Goal: Task Accomplishment & Management: Manage account settings

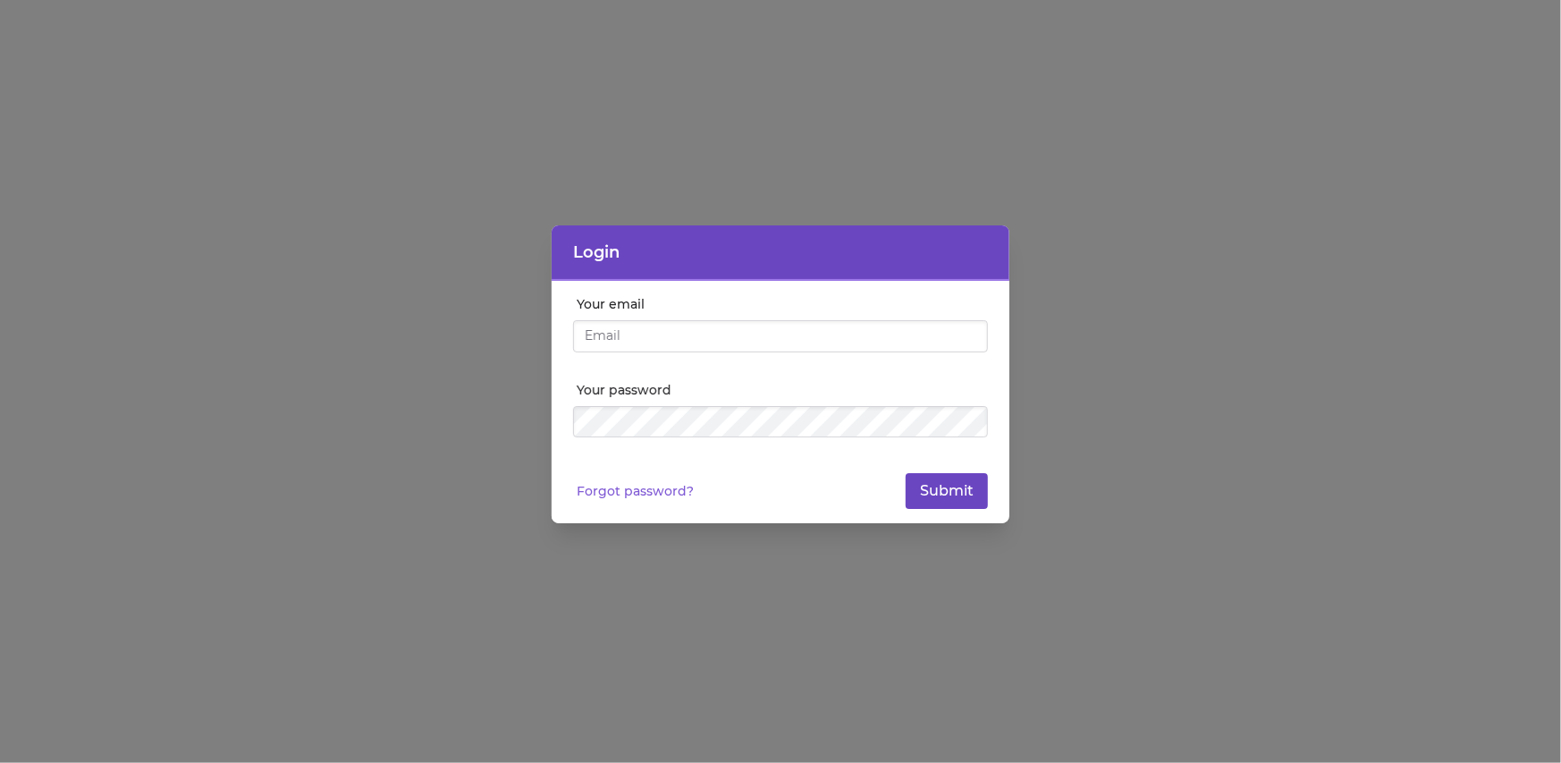
type input "[EMAIL_ADDRESS][DOMAIN_NAME]"
click at [967, 494] on button "Submit" at bounding box center [947, 491] width 82 height 36
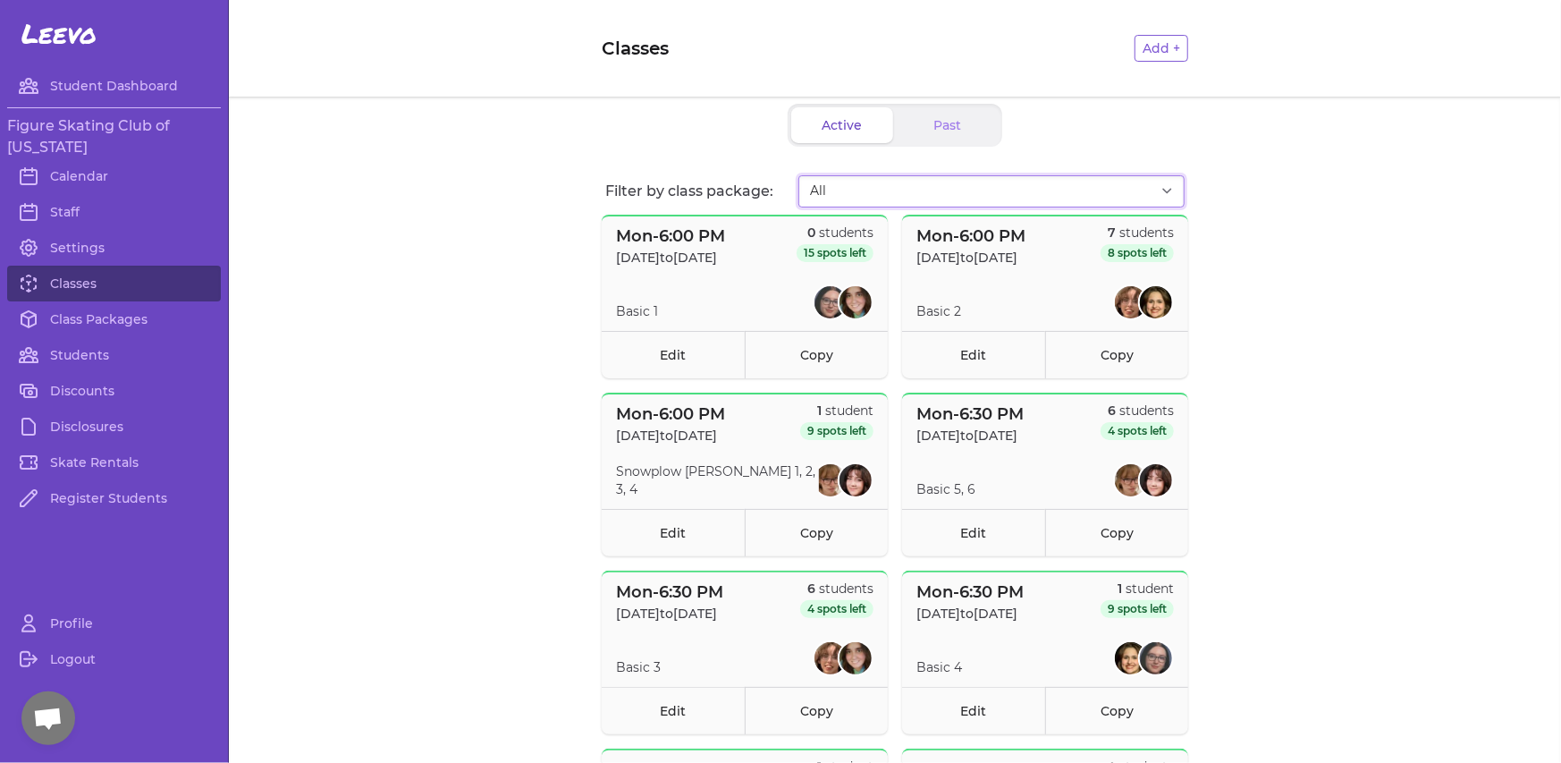
click at [947, 194] on select "All Fall Session I - 2025 Fall Session II - 2025" at bounding box center [991, 191] width 386 height 32
select select "2709"
click at [798, 175] on select "All Fall Session I - 2025 Fall Session II - 2025" at bounding box center [991, 191] width 386 height 32
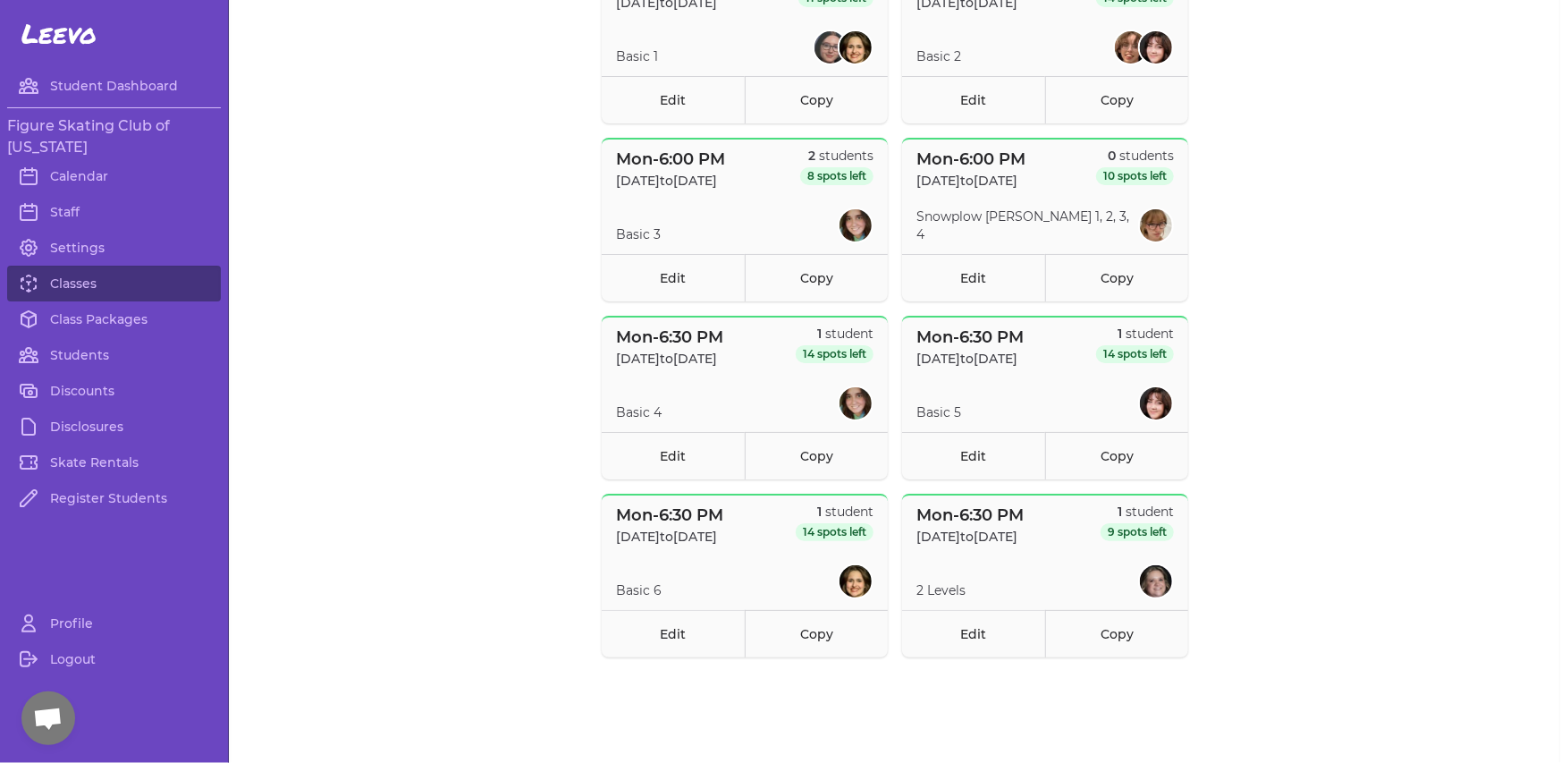
scroll to position [268, 0]
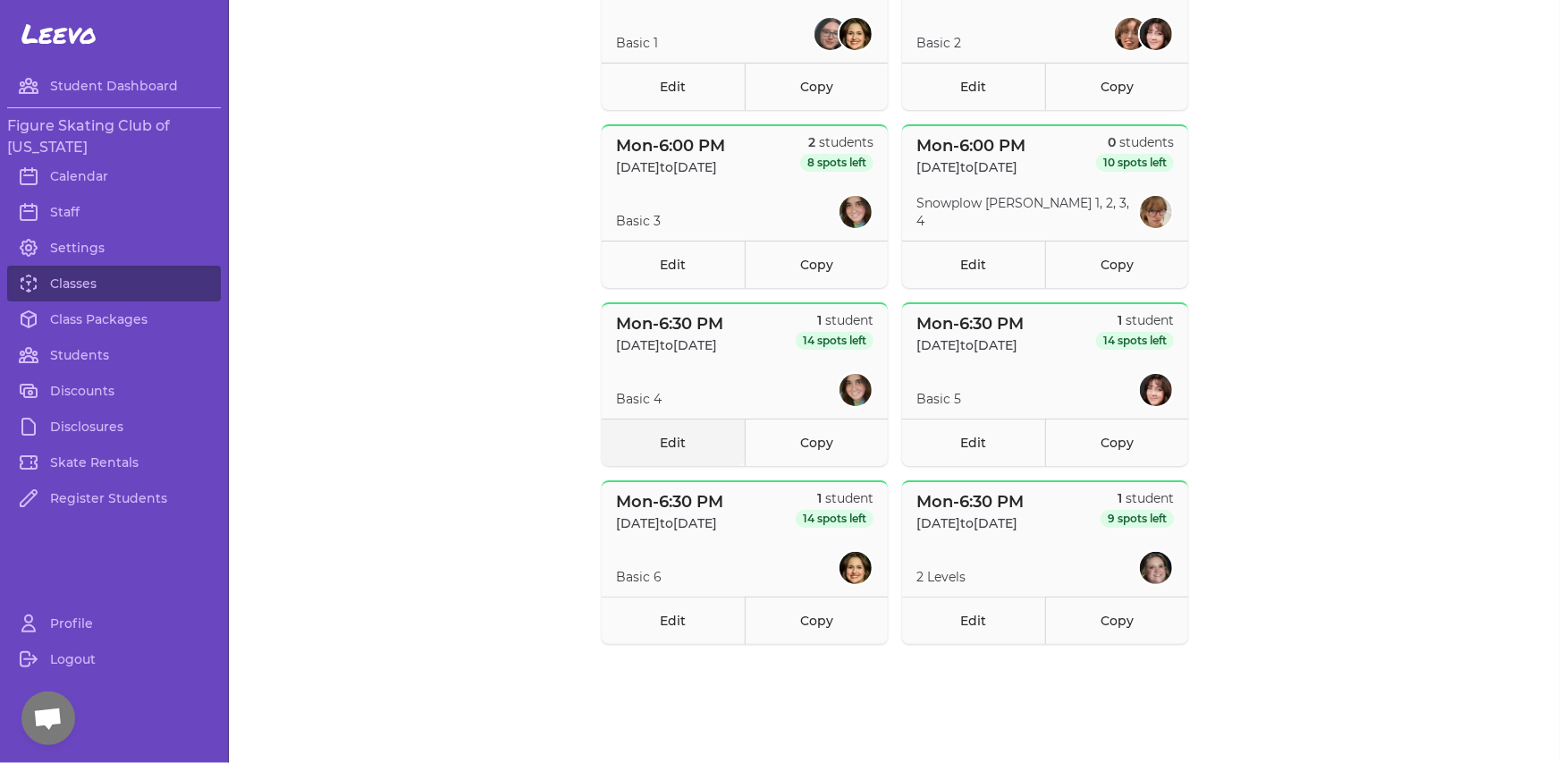
click at [686, 440] on link "Edit" at bounding box center [673, 441] width 143 height 47
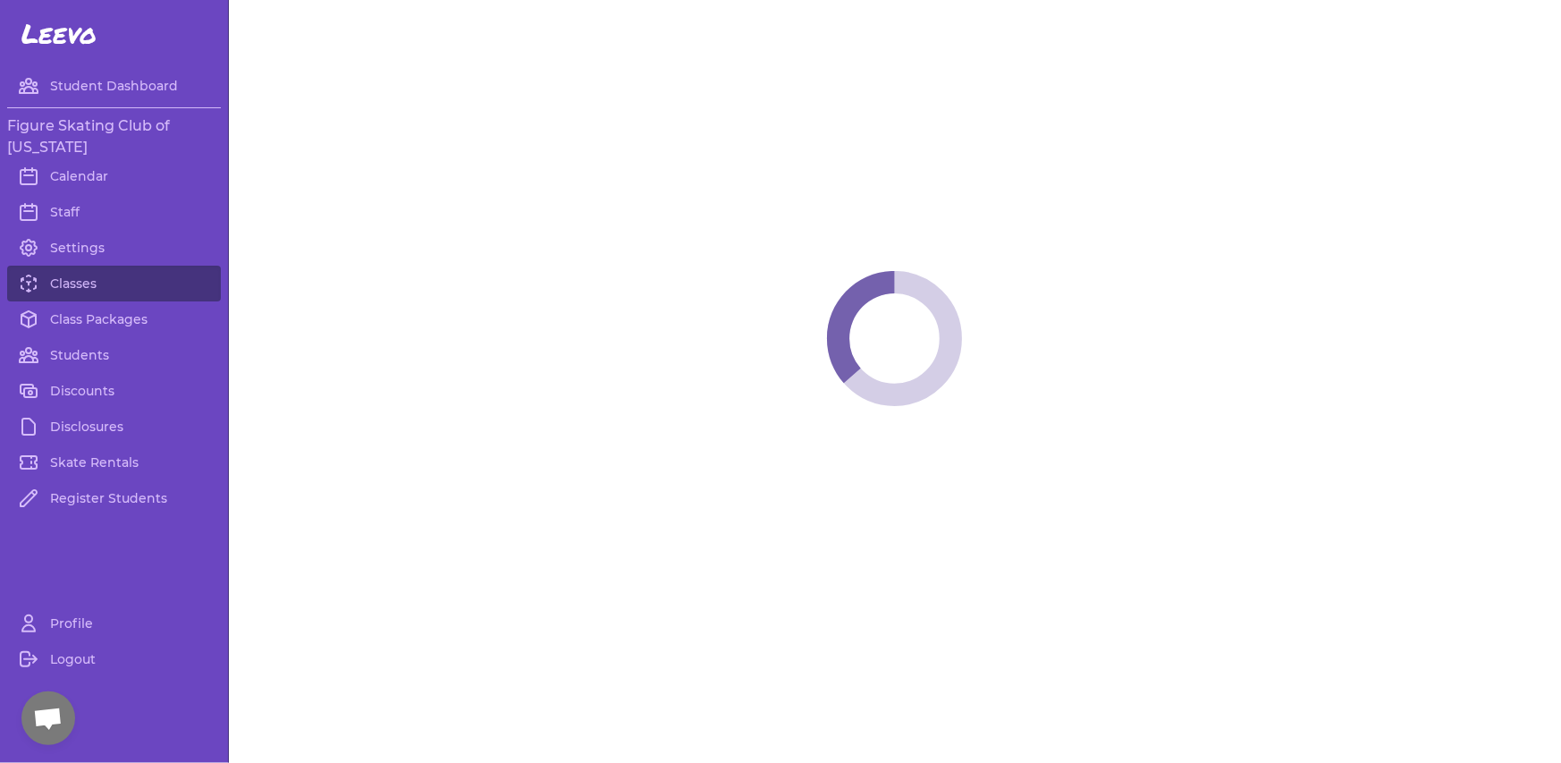
select select "1"
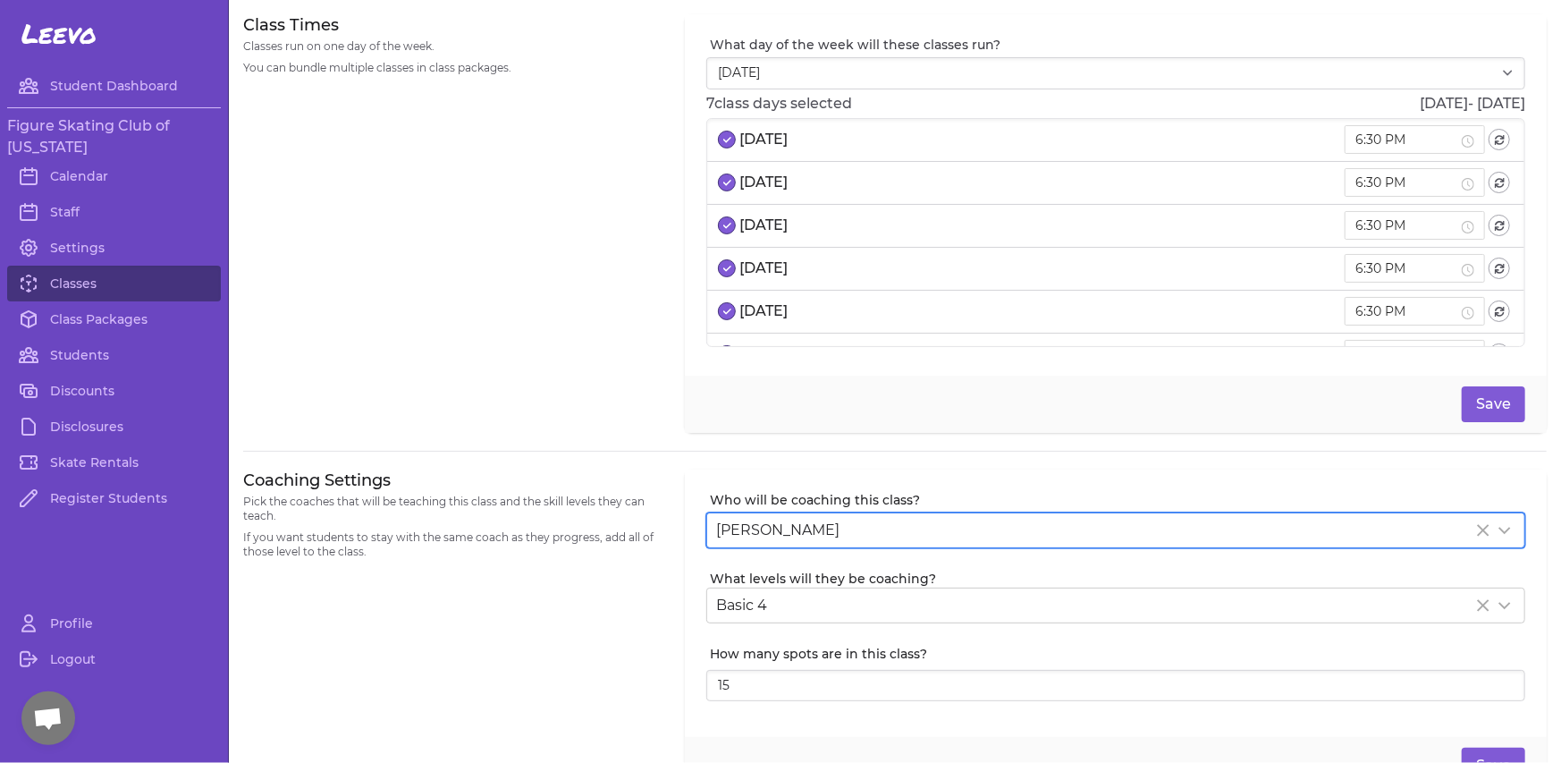
click at [823, 544] on div "[PERSON_NAME]" at bounding box center [1115, 530] width 817 height 34
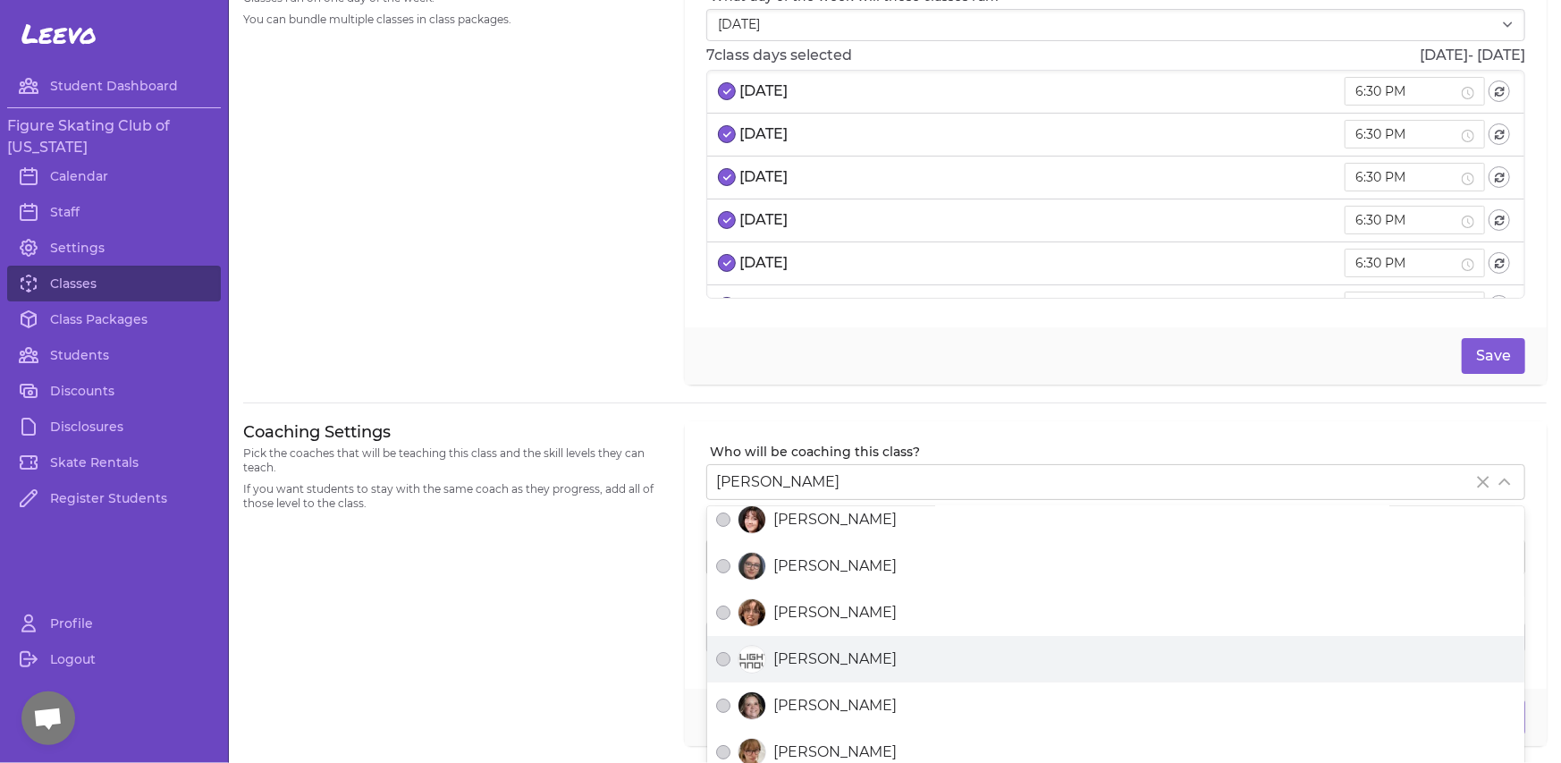
scroll to position [89, 0]
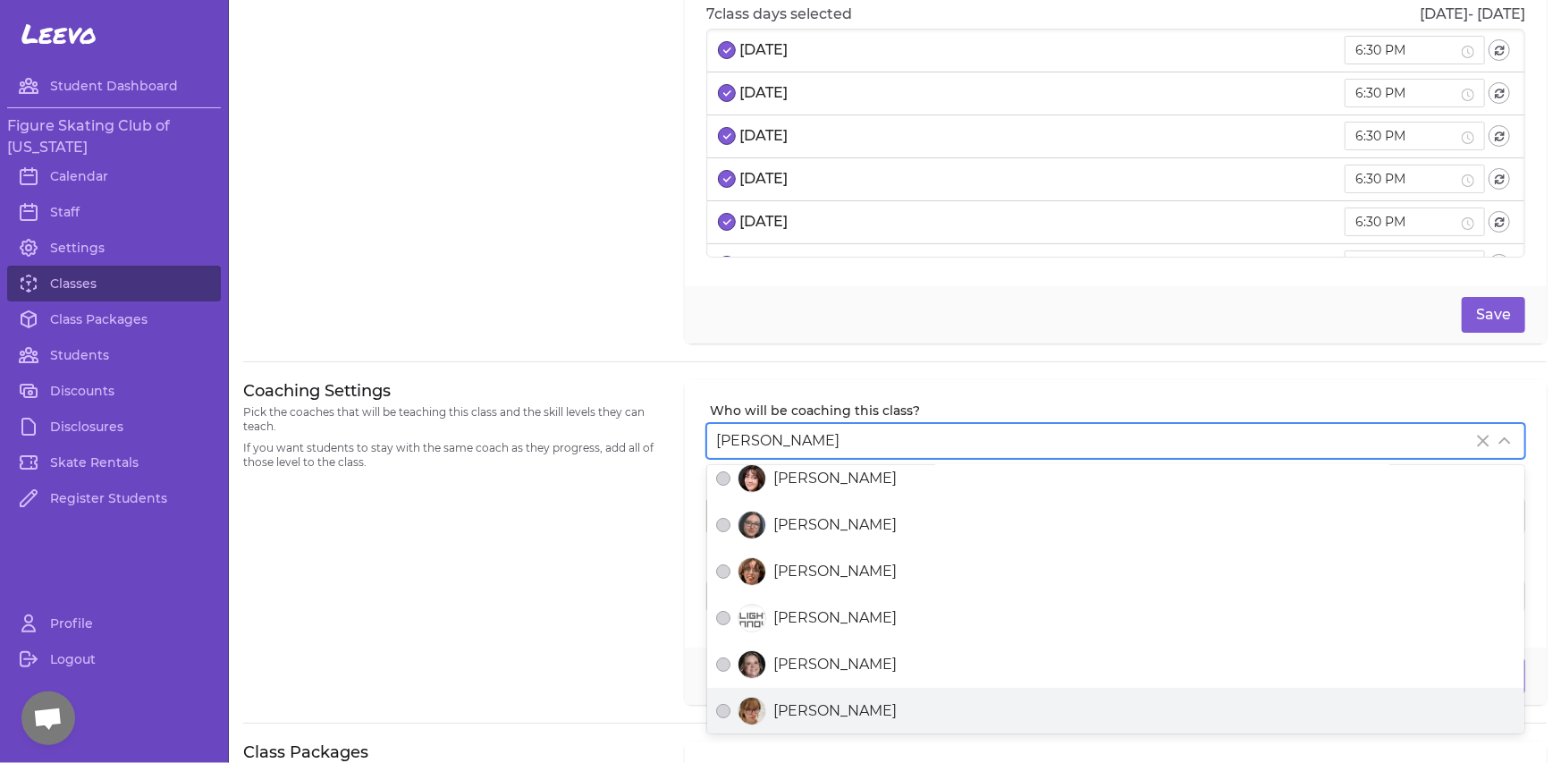
click at [804, 696] on div "[PERSON_NAME]" at bounding box center [1115, 710] width 799 height 29
click at [730, 704] on button "[PERSON_NAME]" at bounding box center [723, 711] width 14 height 14
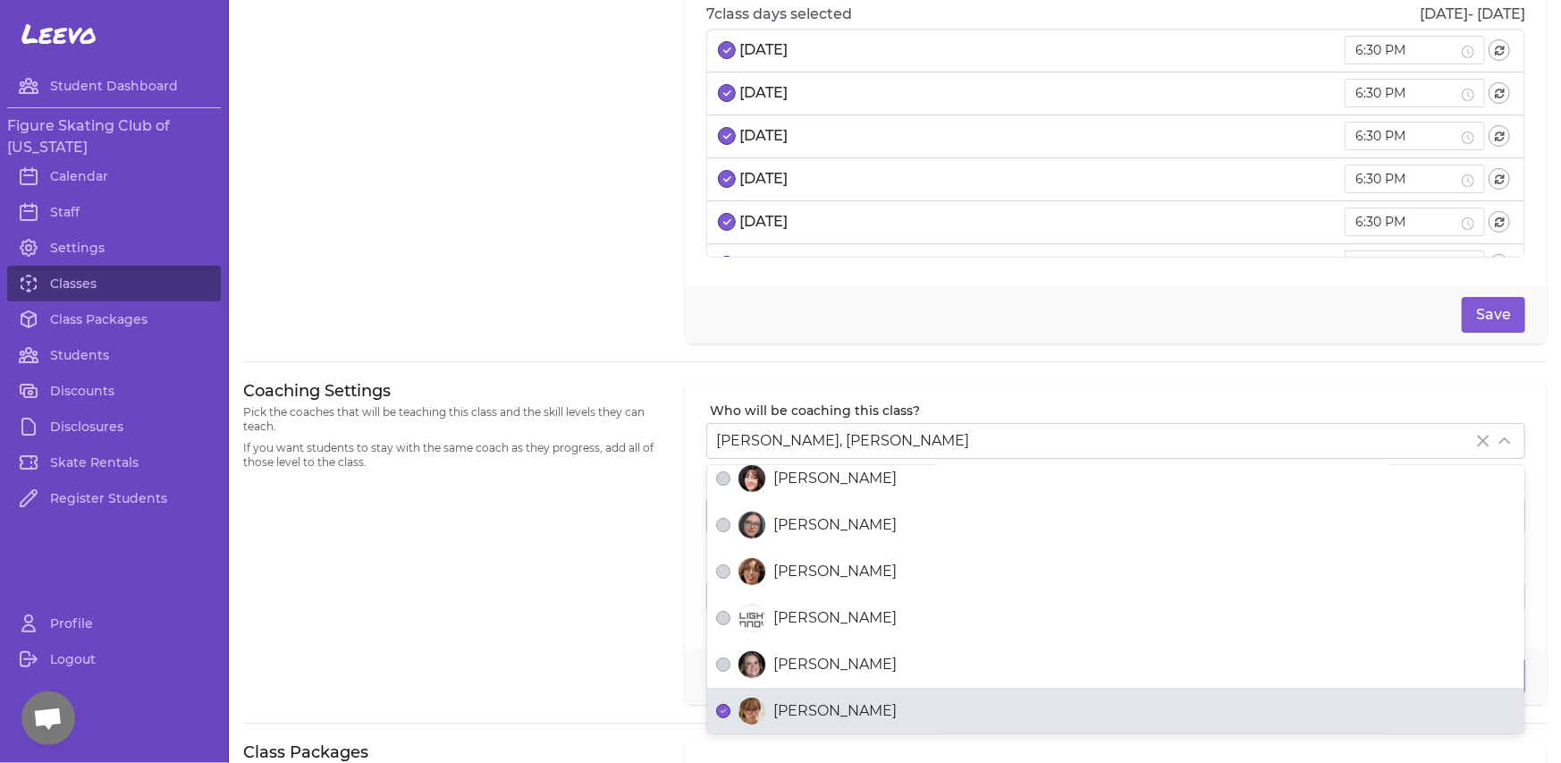
click at [588, 619] on div "Coaching Settings Pick the coaches that will be teaching this class and the ski…" at bounding box center [453, 542] width 420 height 325
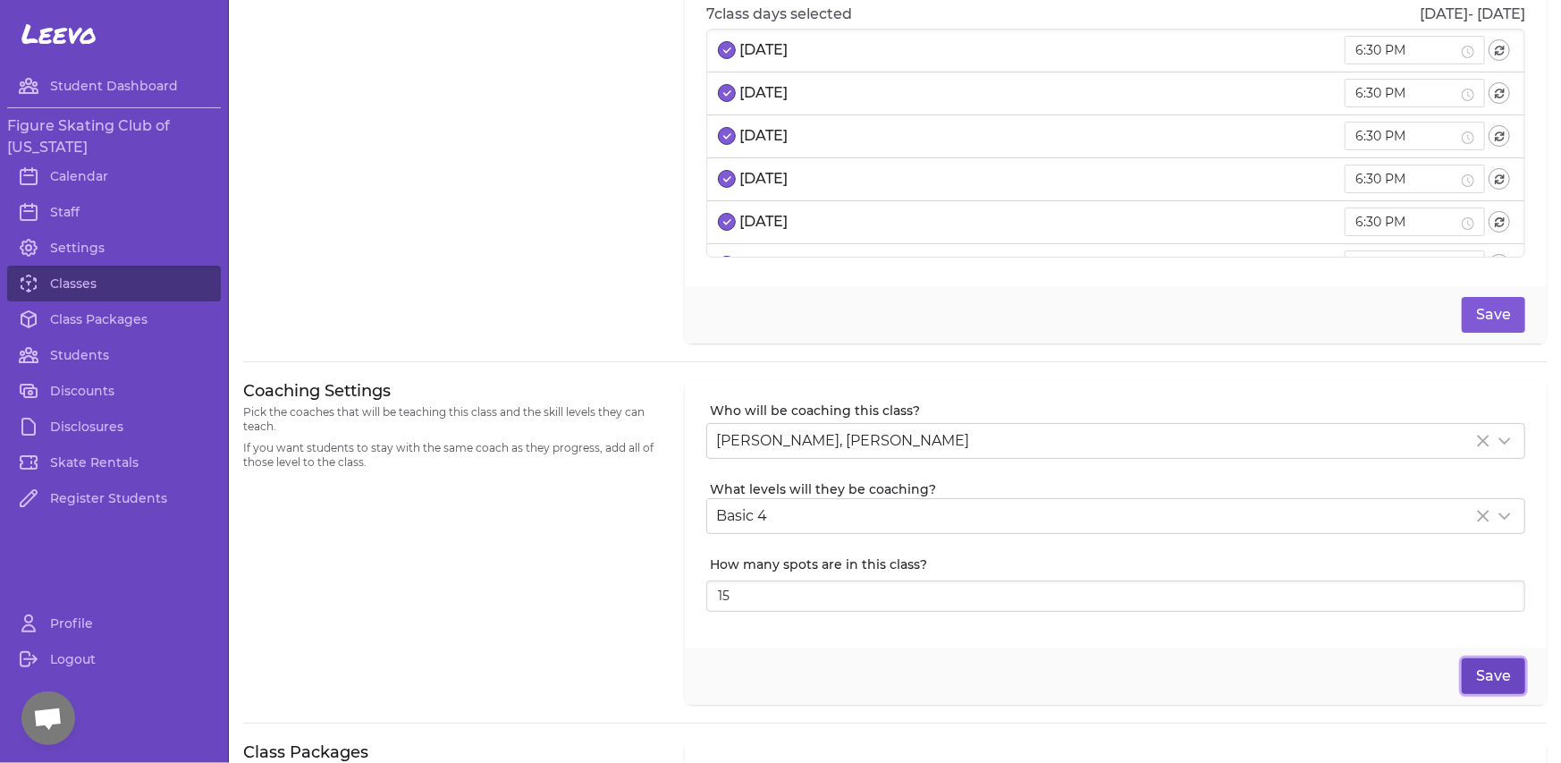
click at [1462, 669] on button "Save" at bounding box center [1493, 676] width 63 height 36
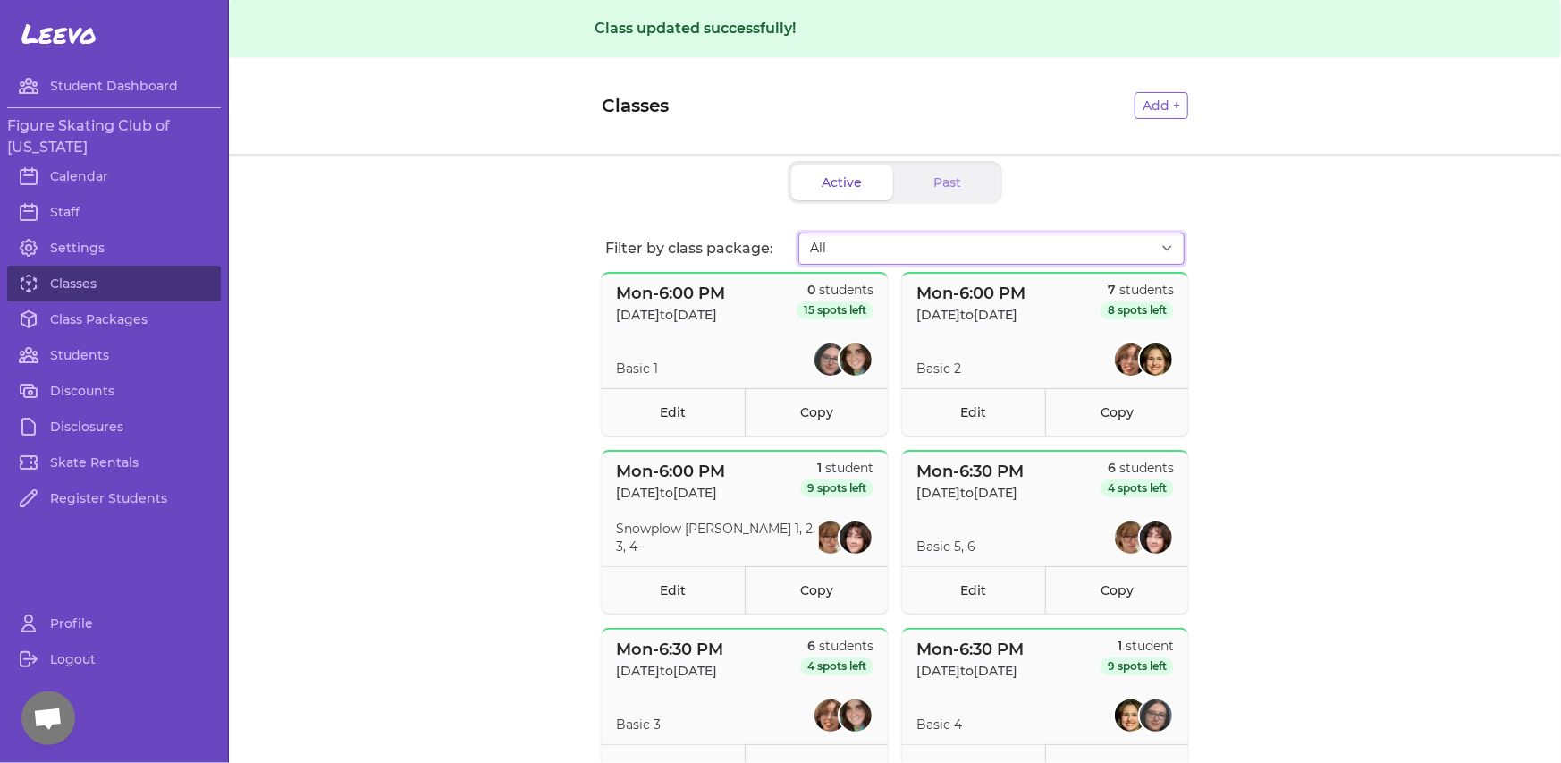
click at [874, 241] on select "All Fall Session I - 2025 Fall Session II - 2025" at bounding box center [991, 248] width 386 height 32
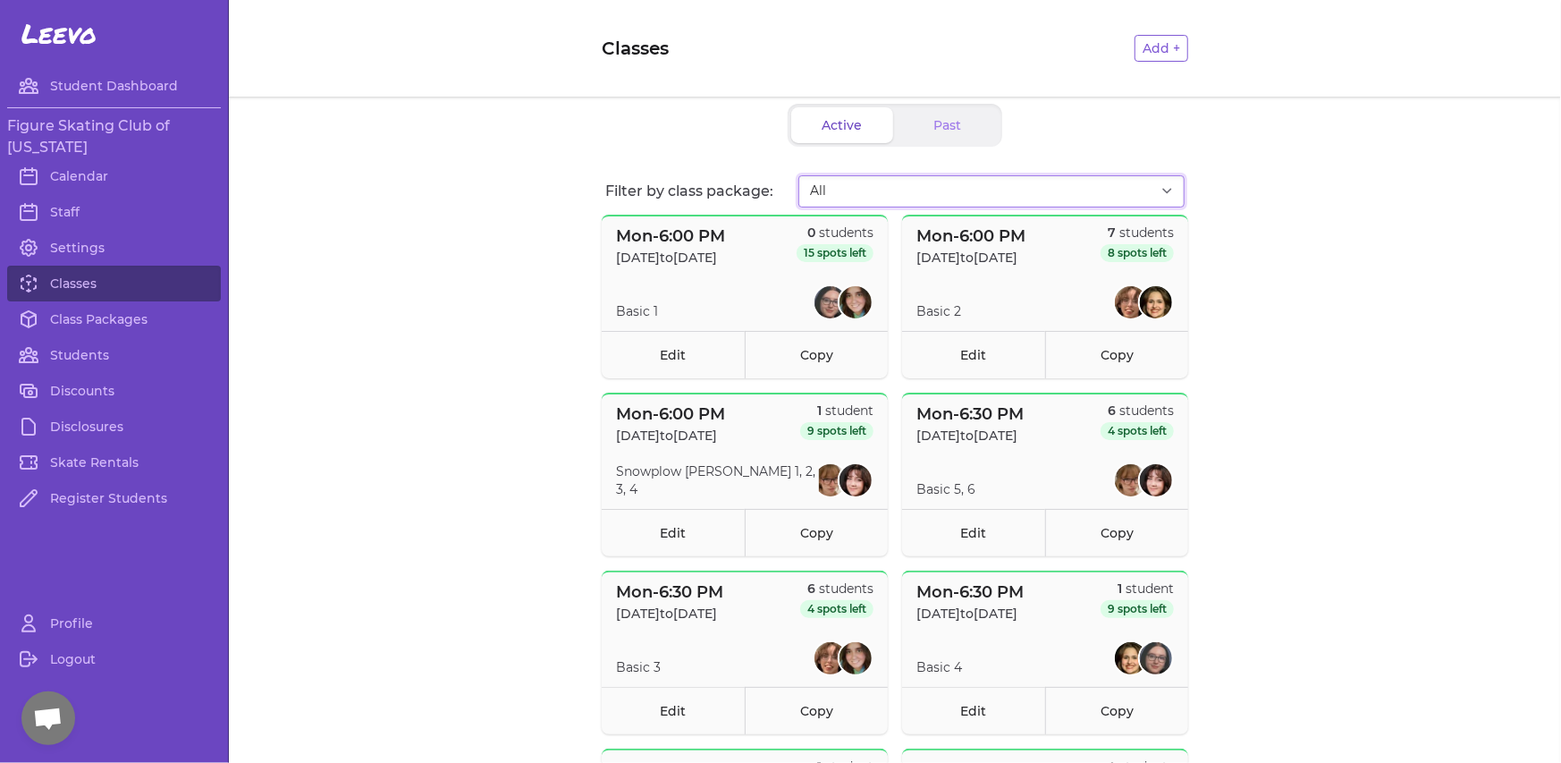
select select "2709"
click at [798, 175] on select "All Fall Session I - 2025 Fall Session II - 2025" at bounding box center [991, 191] width 386 height 32
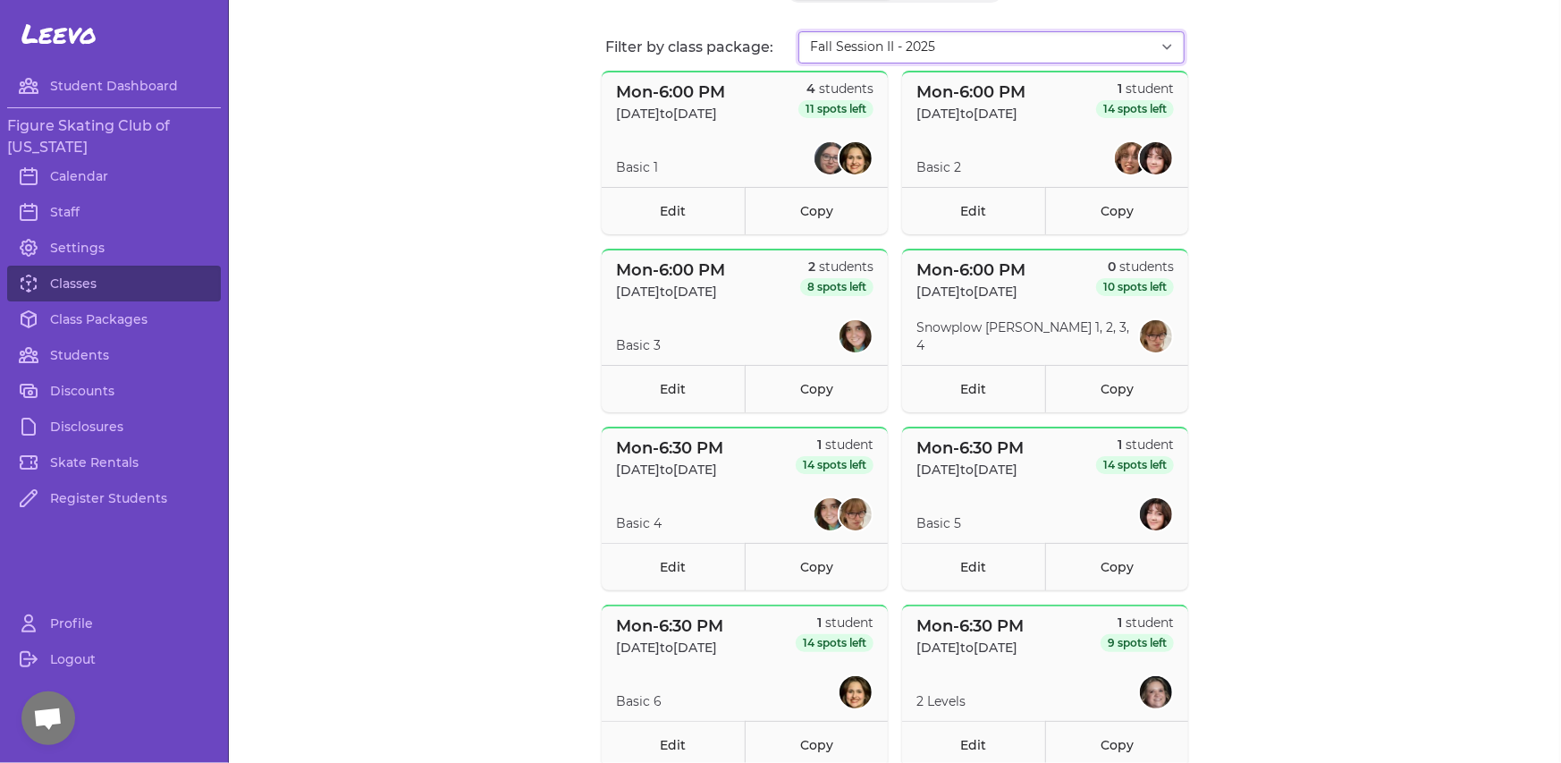
scroll to position [268, 0]
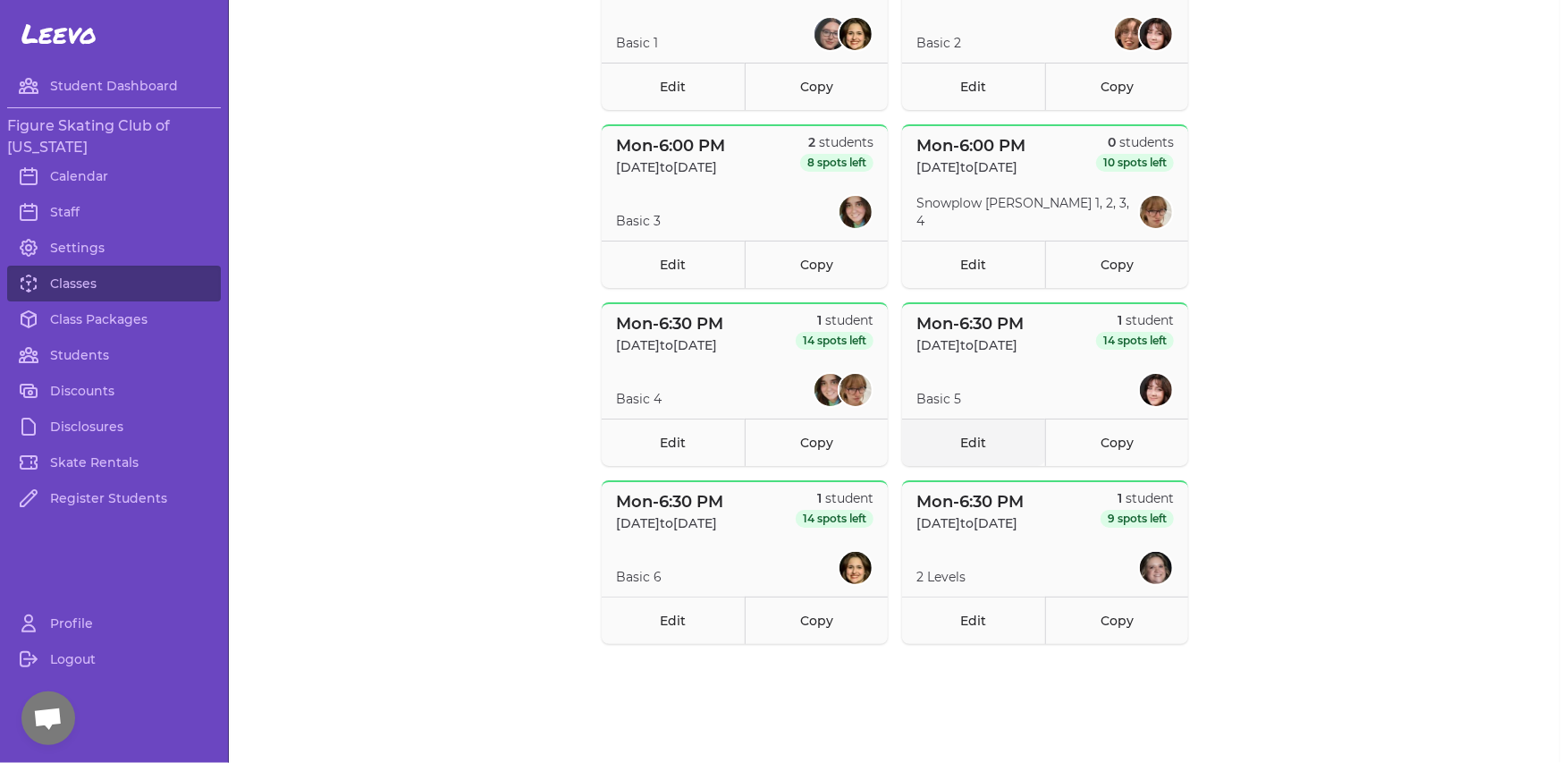
click at [961, 441] on link "Edit" at bounding box center [973, 441] width 143 height 47
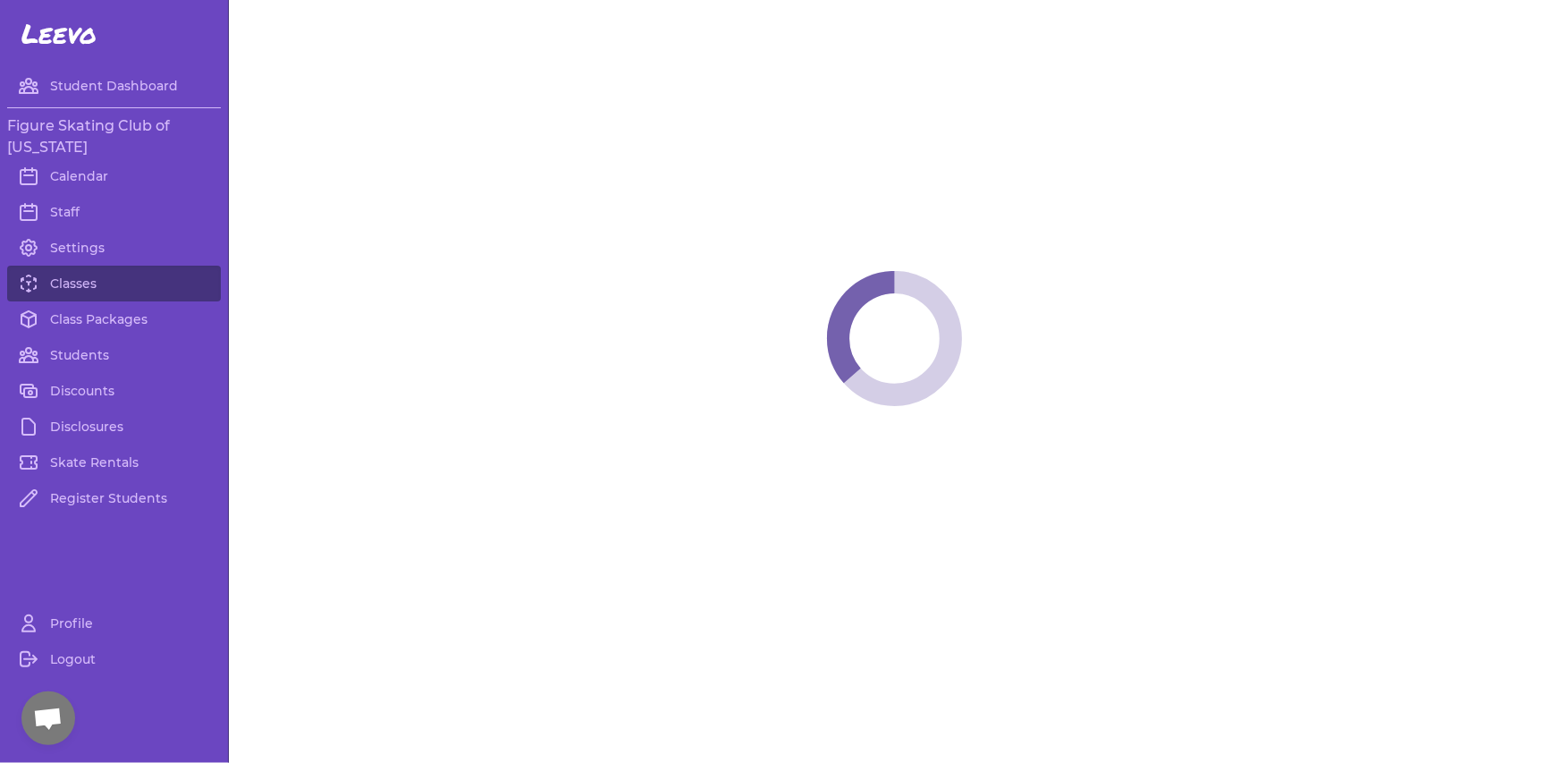
select select "1"
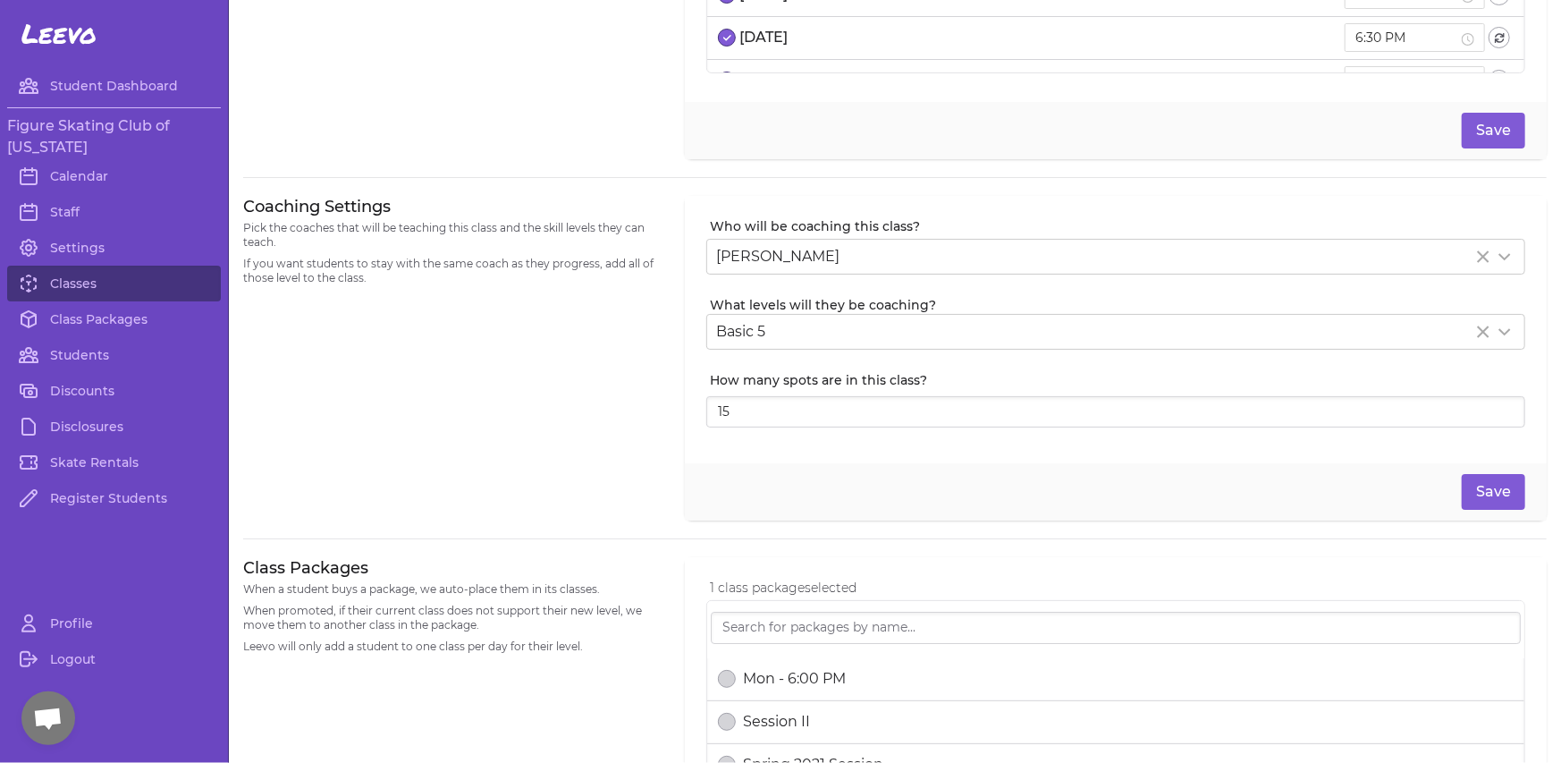
scroll to position [268, 0]
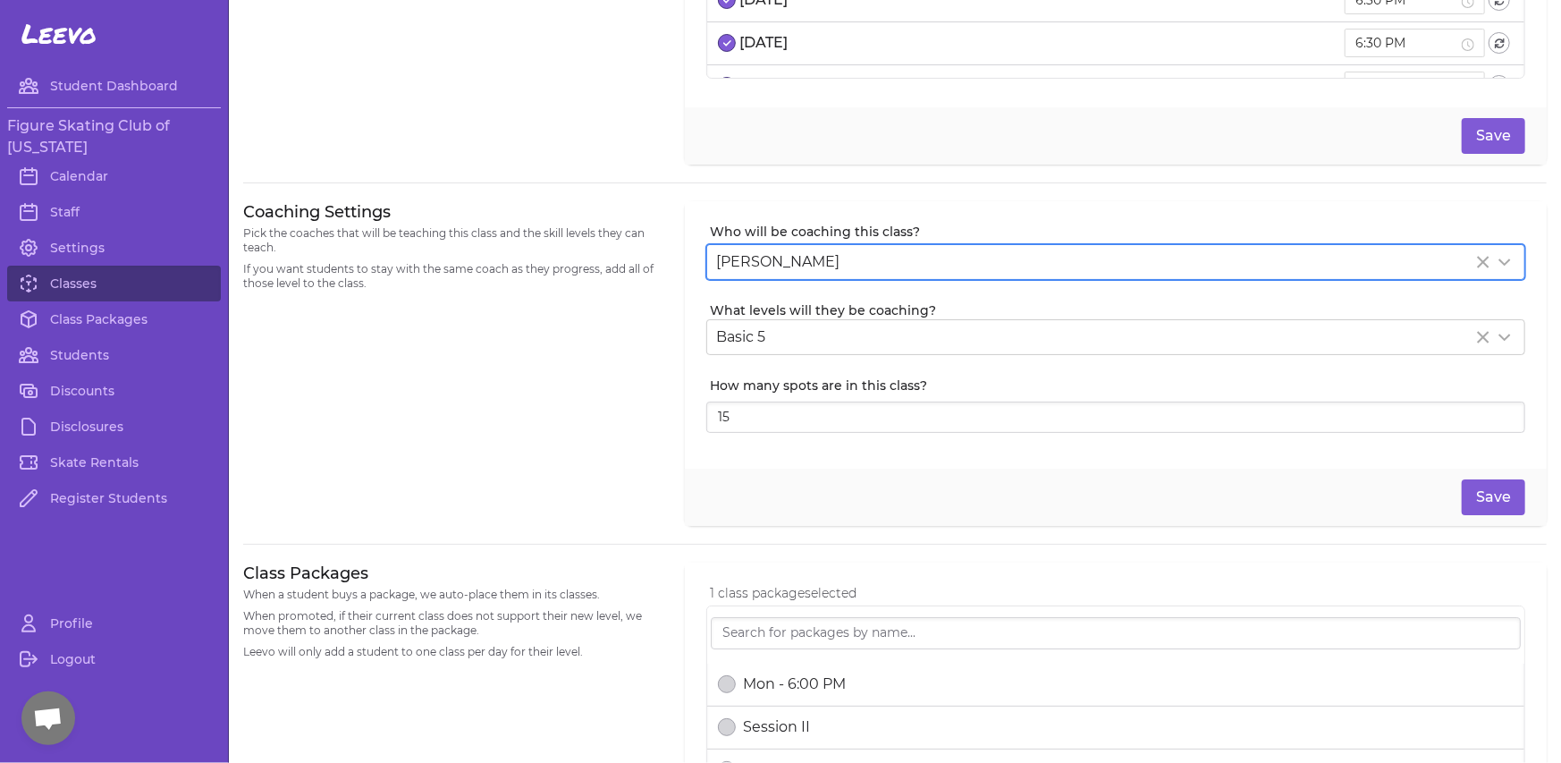
click at [908, 262] on div "[PERSON_NAME]" at bounding box center [1094, 261] width 756 height 21
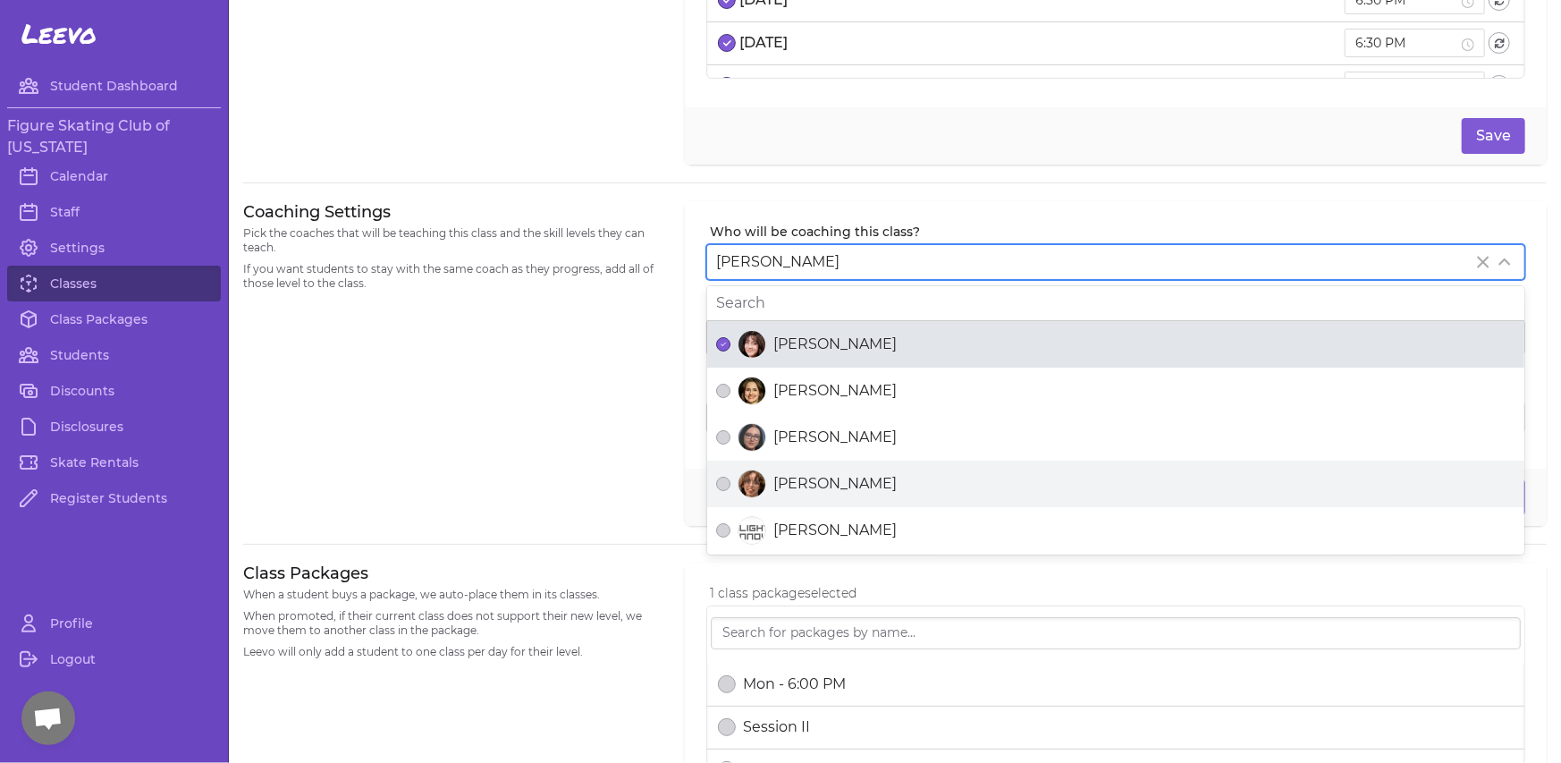
click at [786, 485] on span "[PERSON_NAME]" at bounding box center [834, 483] width 123 height 21
click at [730, 485] on button "[PERSON_NAME]" at bounding box center [723, 484] width 14 height 14
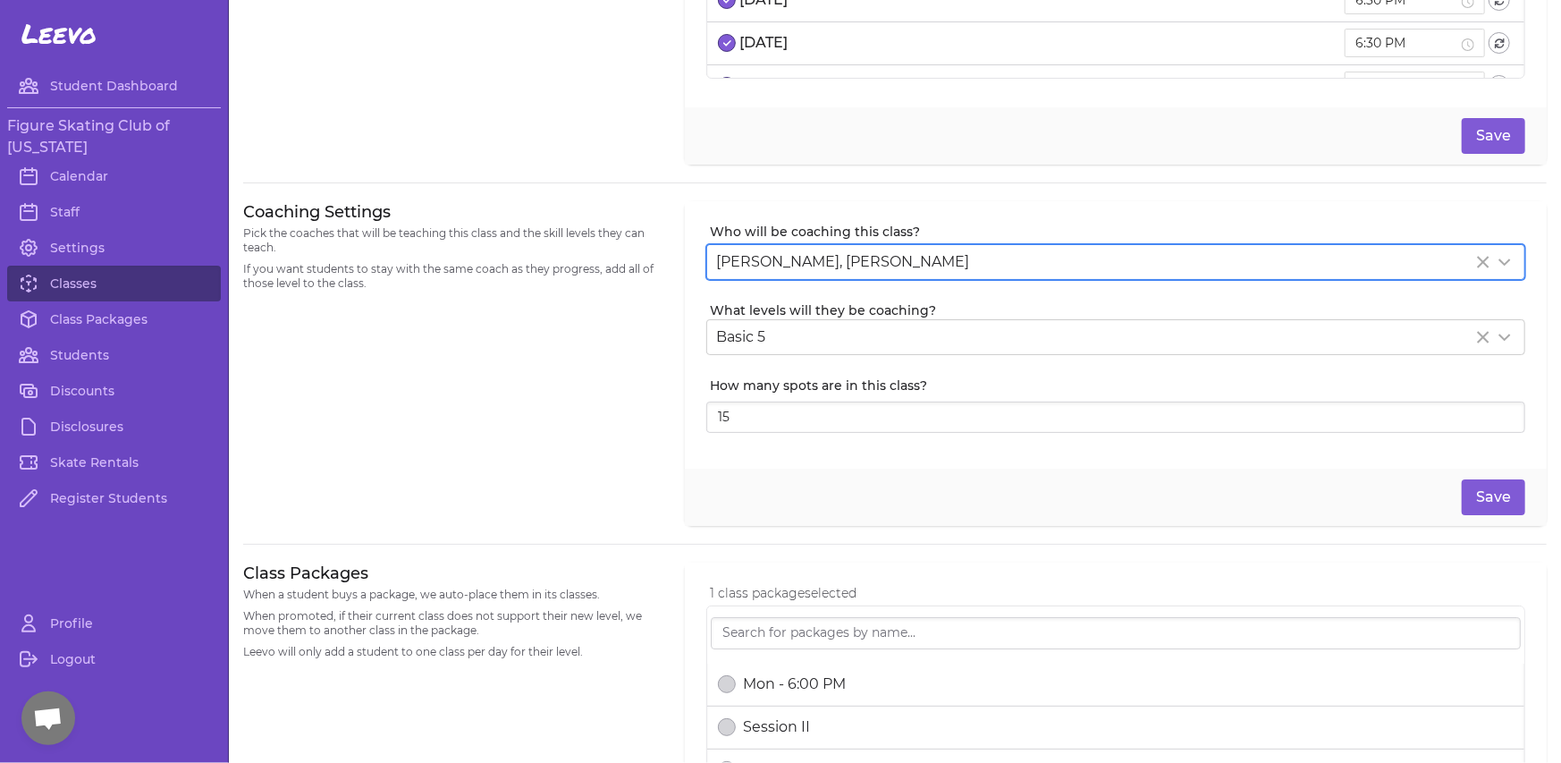
click at [632, 498] on div "Coaching Settings Pick the coaches that will be teaching this class and the ski…" at bounding box center [453, 363] width 420 height 325
click at [1475, 490] on button "Save" at bounding box center [1493, 497] width 63 height 36
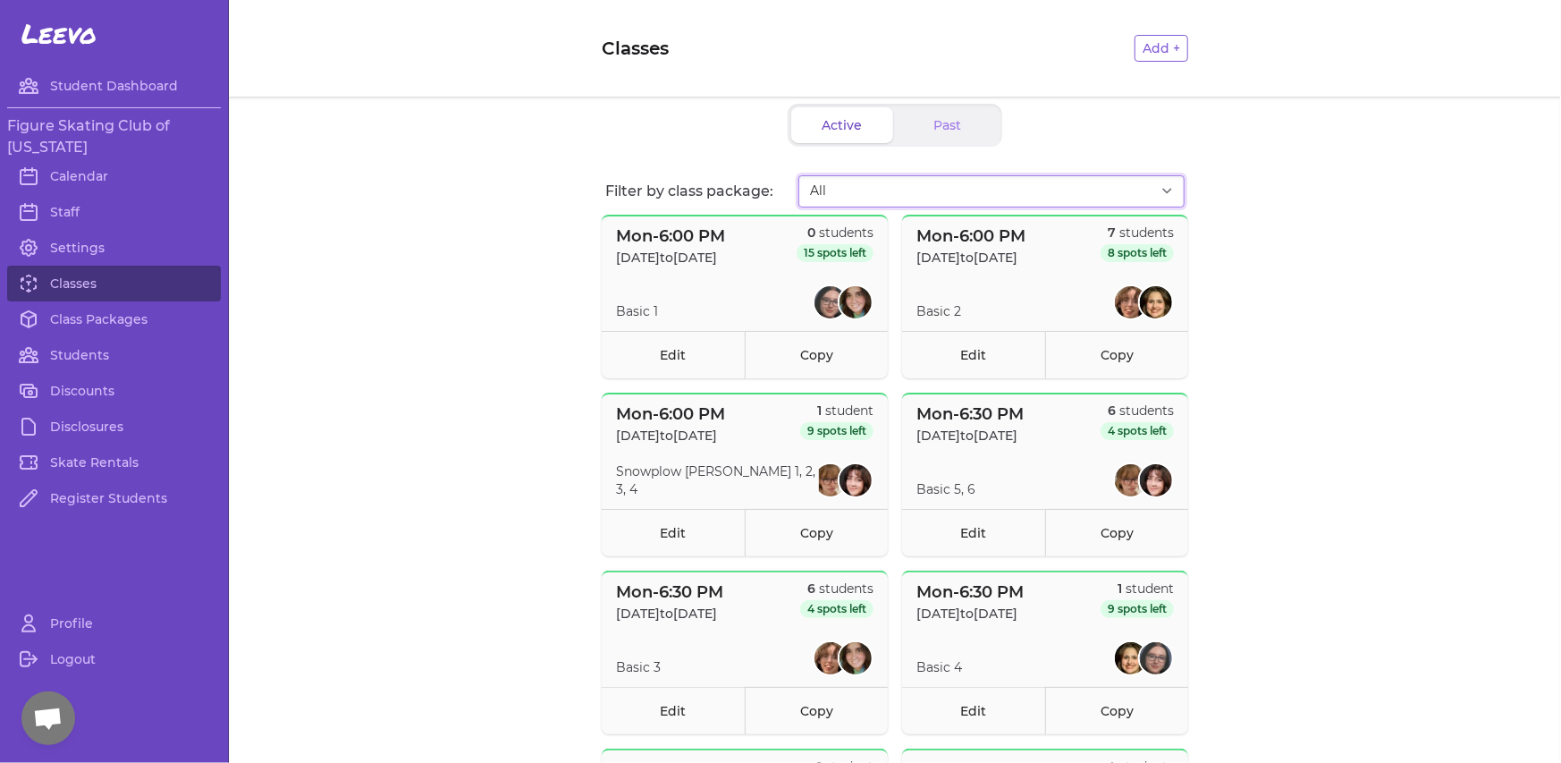
click at [1002, 188] on select "All Fall Session I - 2025 Fall Session II - 2025" at bounding box center [991, 191] width 386 height 32
select select "2709"
click at [798, 175] on select "All Fall Session I - 2025 Fall Session II - 2025" at bounding box center [991, 191] width 386 height 32
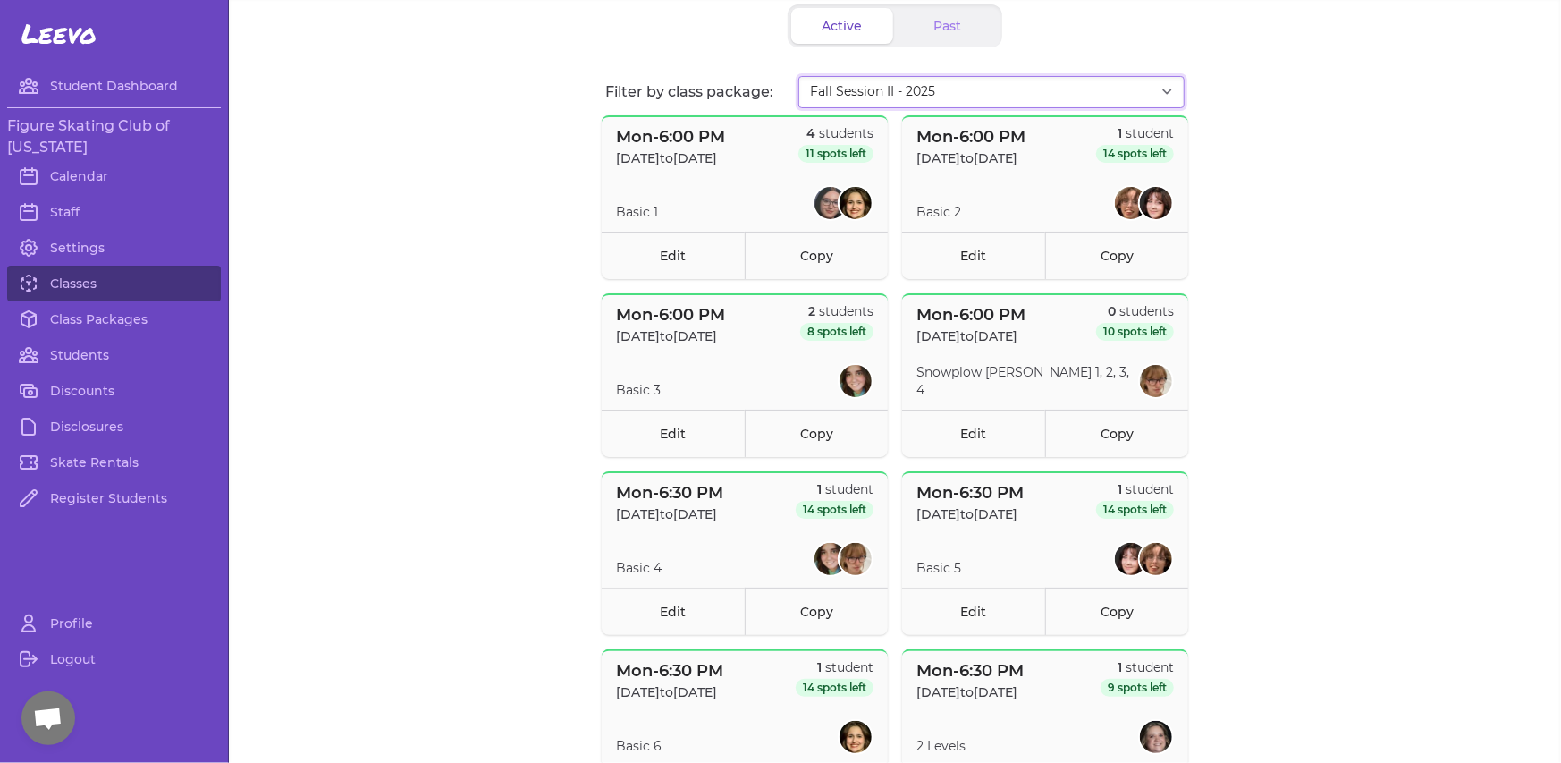
scroll to position [268, 0]
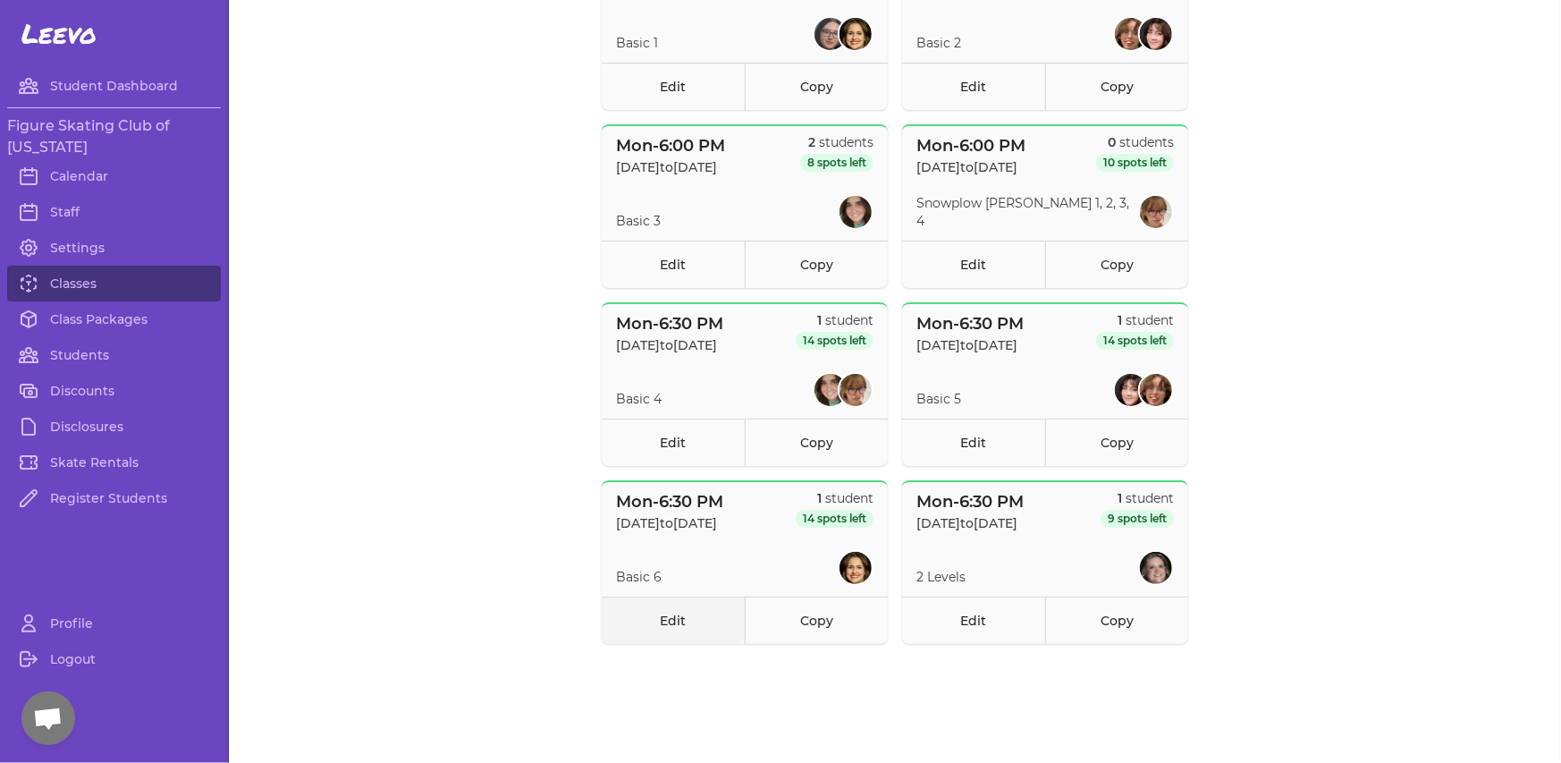
click at [664, 617] on link "Edit" at bounding box center [673, 619] width 143 height 47
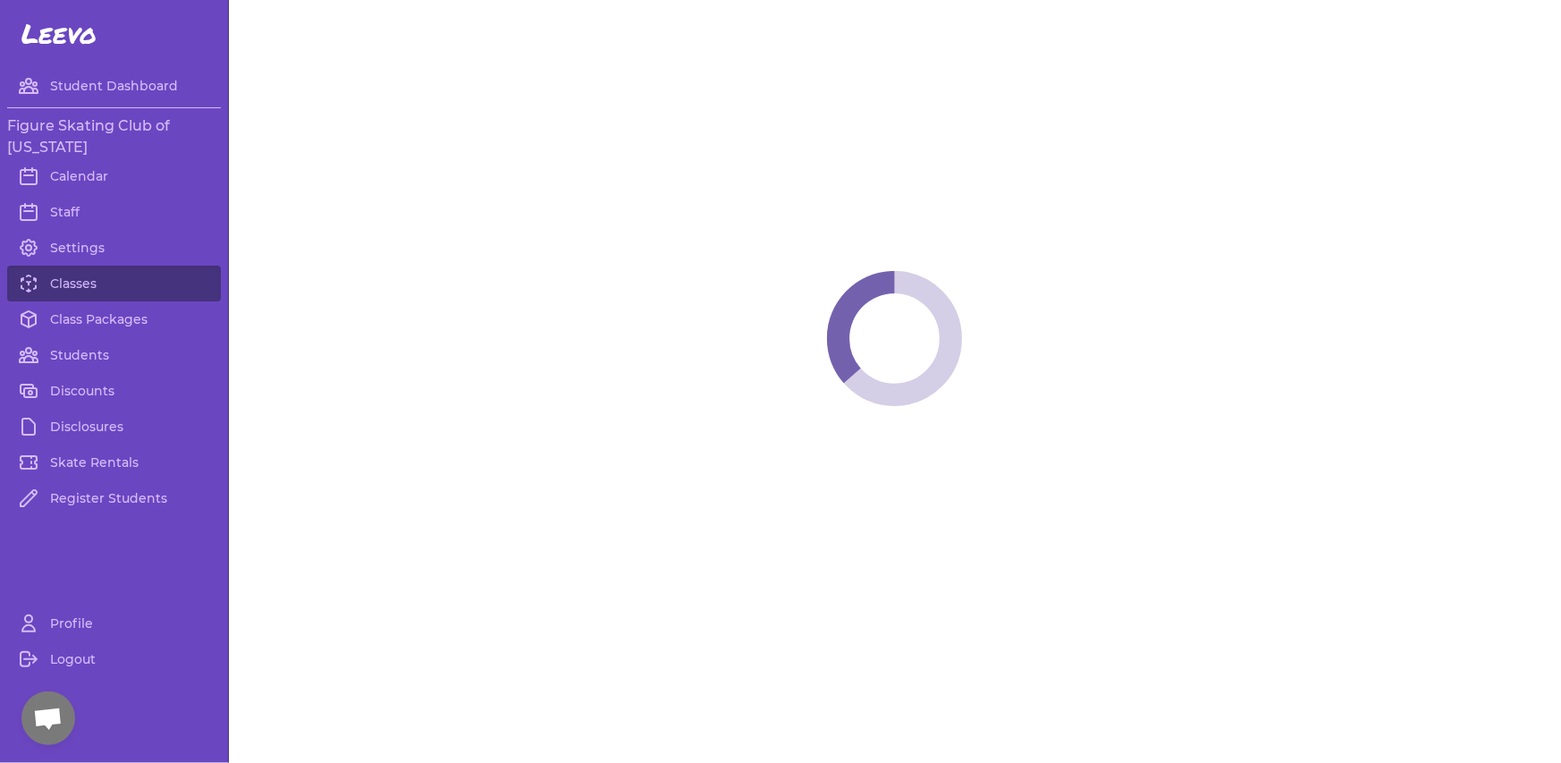
select select "1"
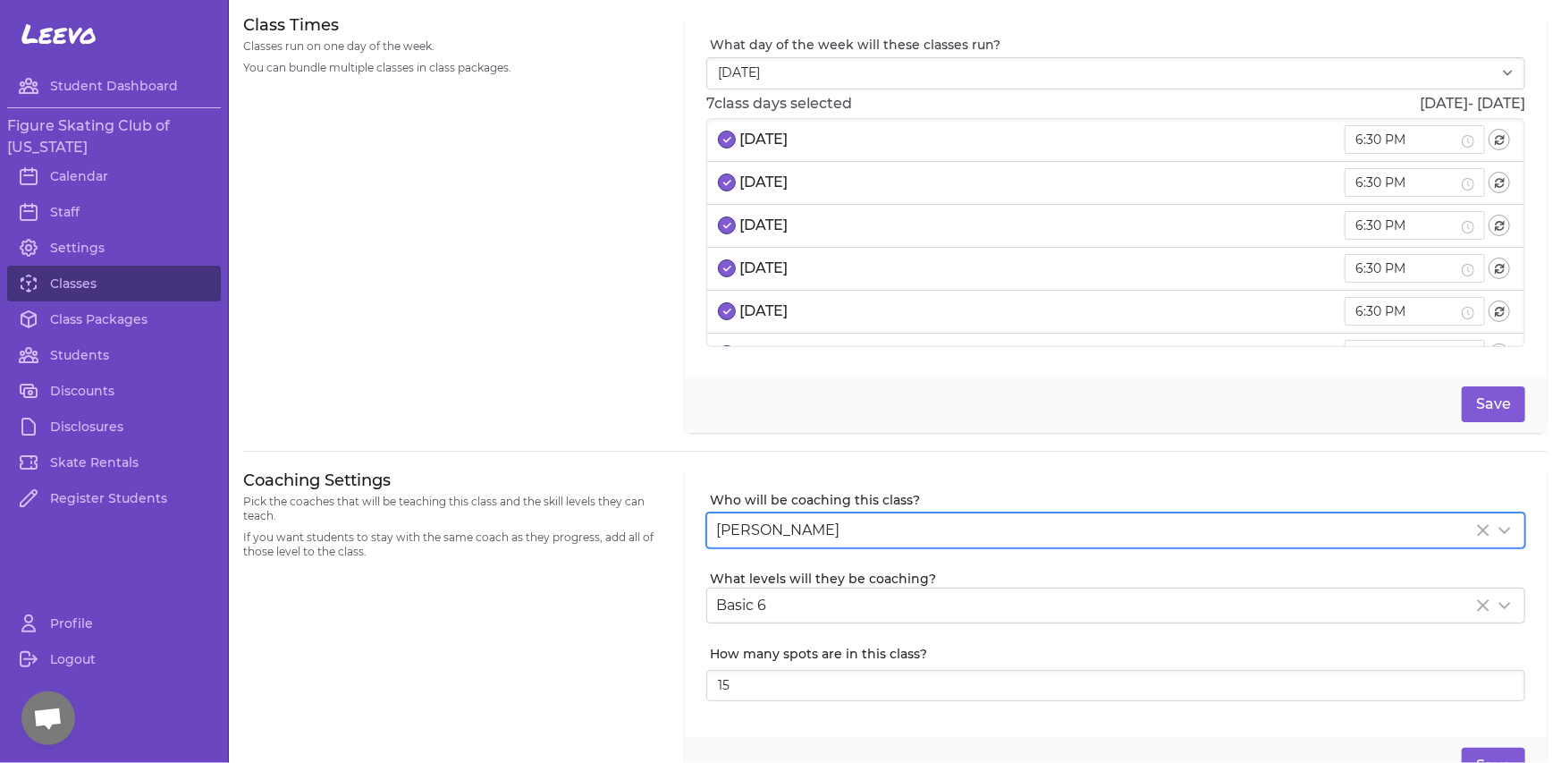
click at [823, 520] on div "[PERSON_NAME]" at bounding box center [1094, 529] width 756 height 21
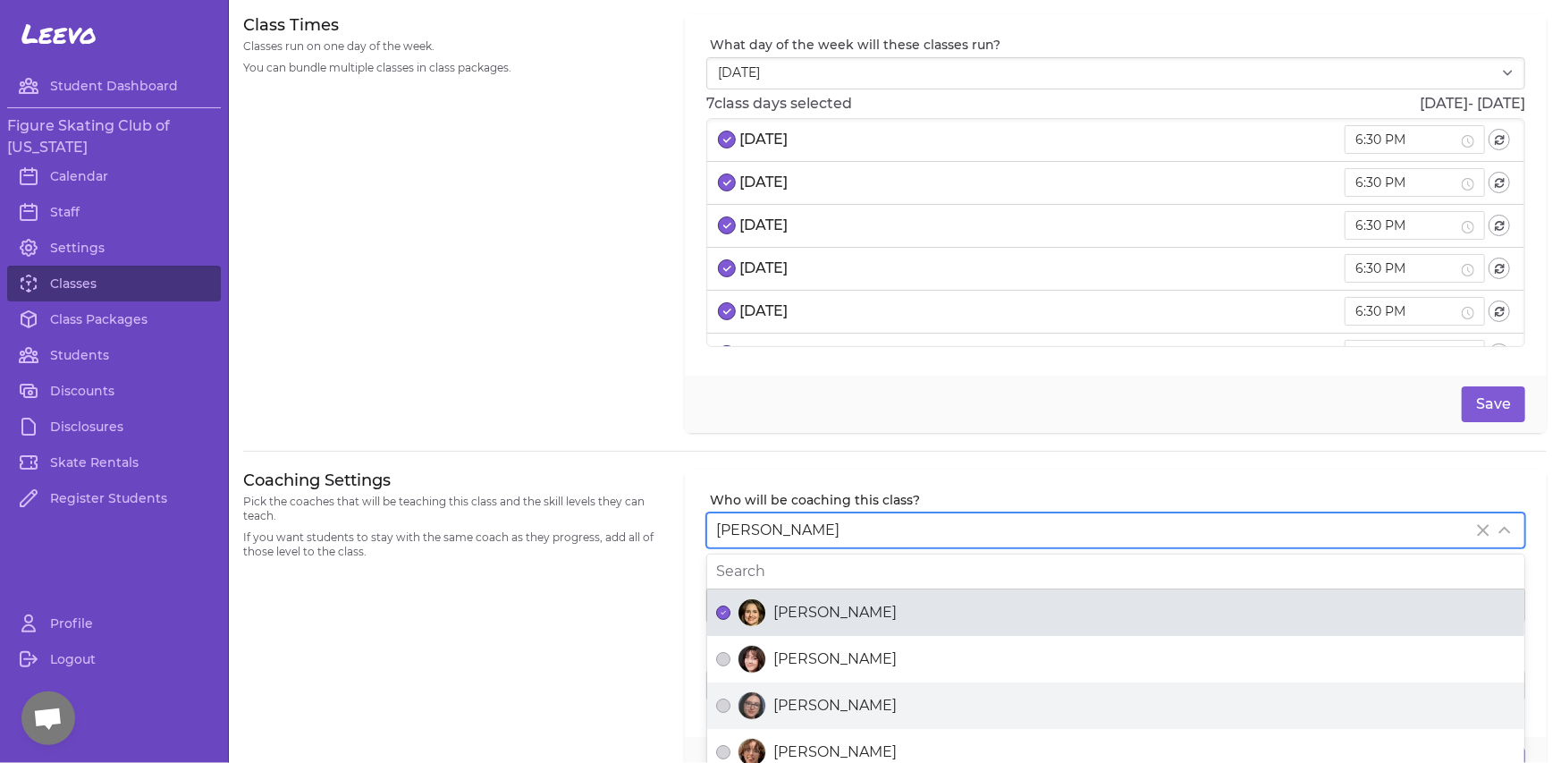
click at [773, 699] on span "[PERSON_NAME]" at bounding box center [834, 705] width 123 height 21
click at [730, 699] on button "[PERSON_NAME]" at bounding box center [723, 705] width 14 height 14
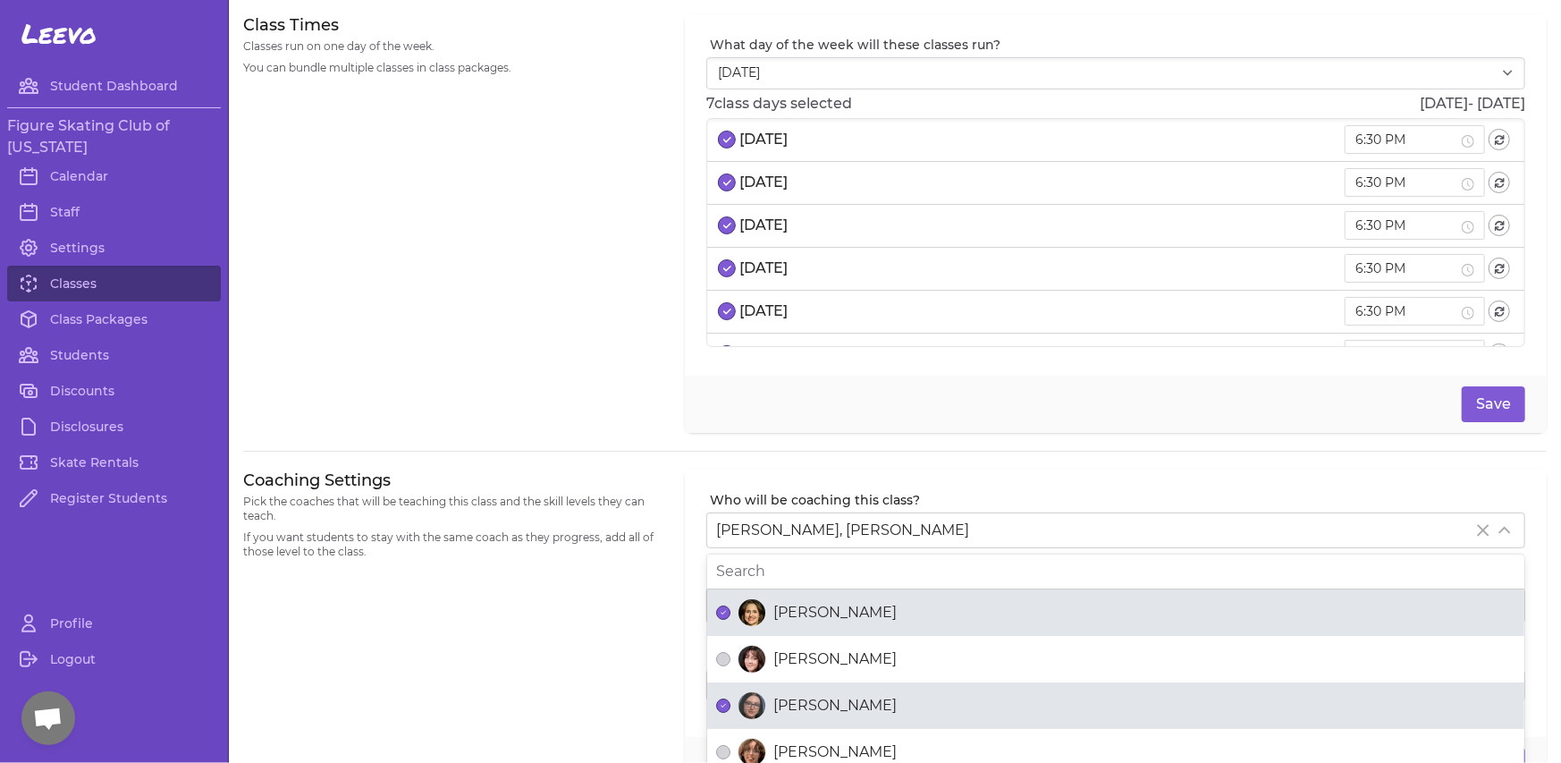
click at [515, 646] on div "Coaching Settings Pick the coaches that will be teaching this class and the ski…" at bounding box center [453, 631] width 420 height 325
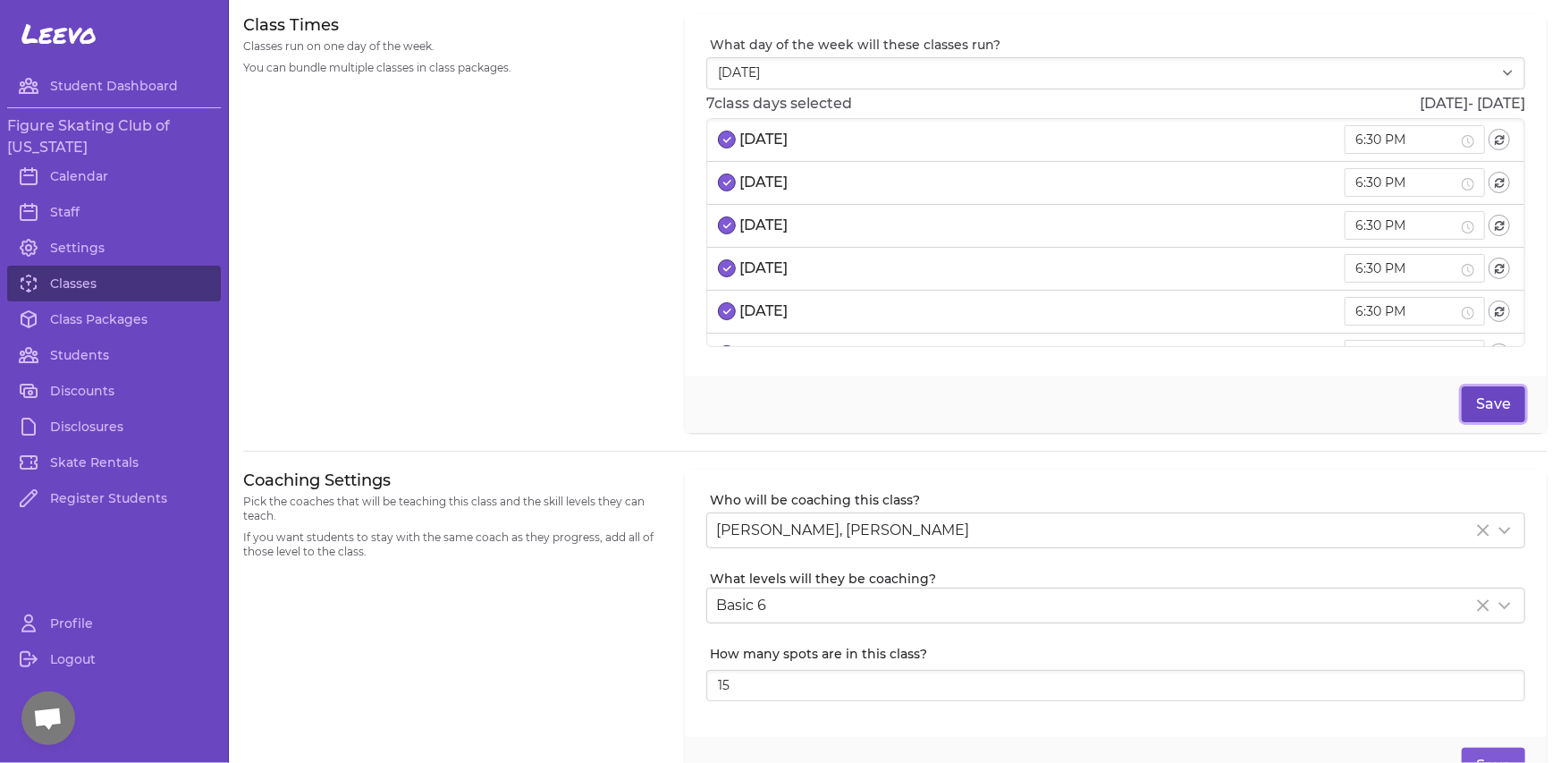
click at [1498, 401] on button "Save" at bounding box center [1493, 404] width 63 height 36
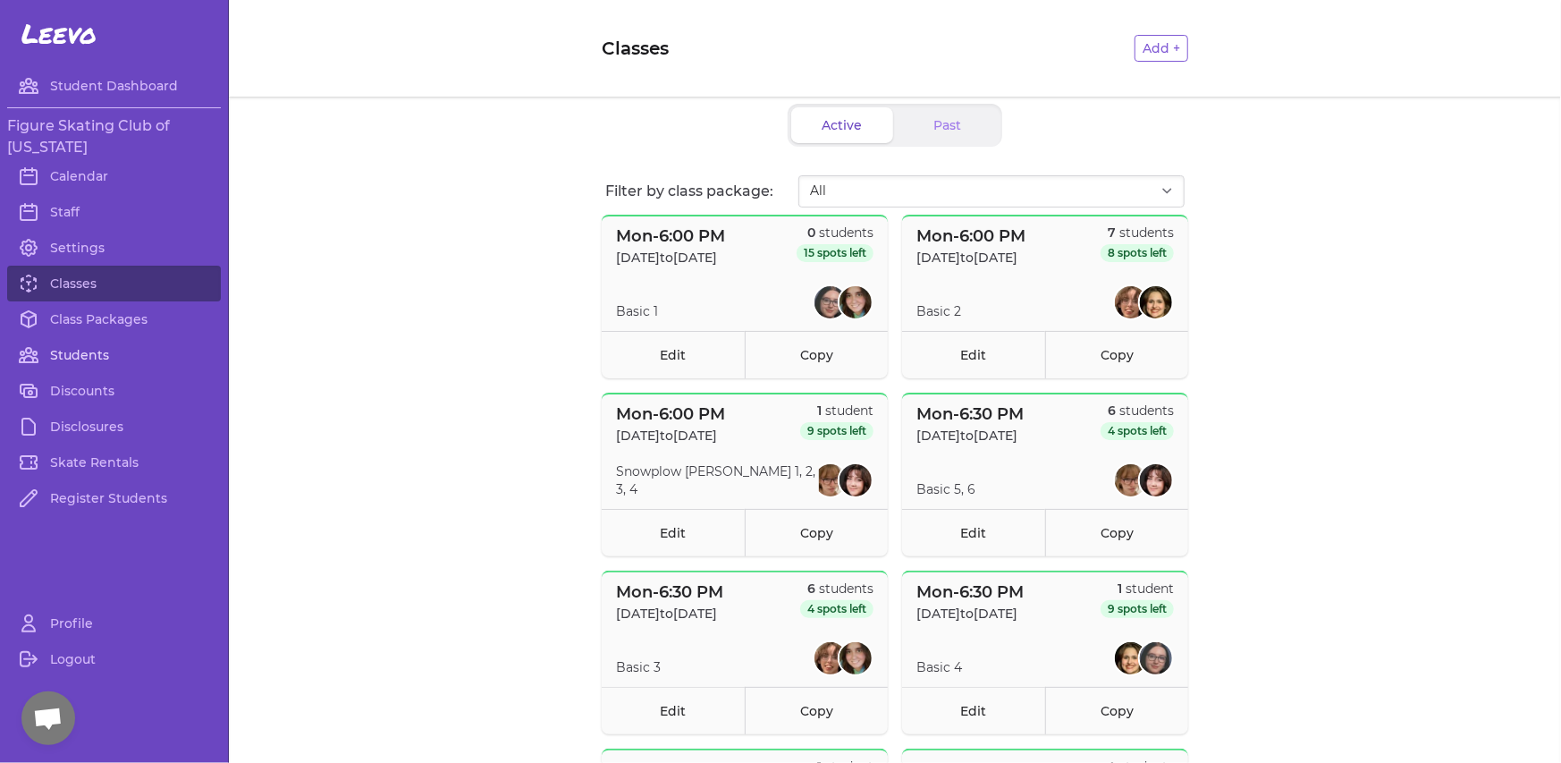
click at [90, 350] on link "Students" at bounding box center [114, 355] width 214 height 36
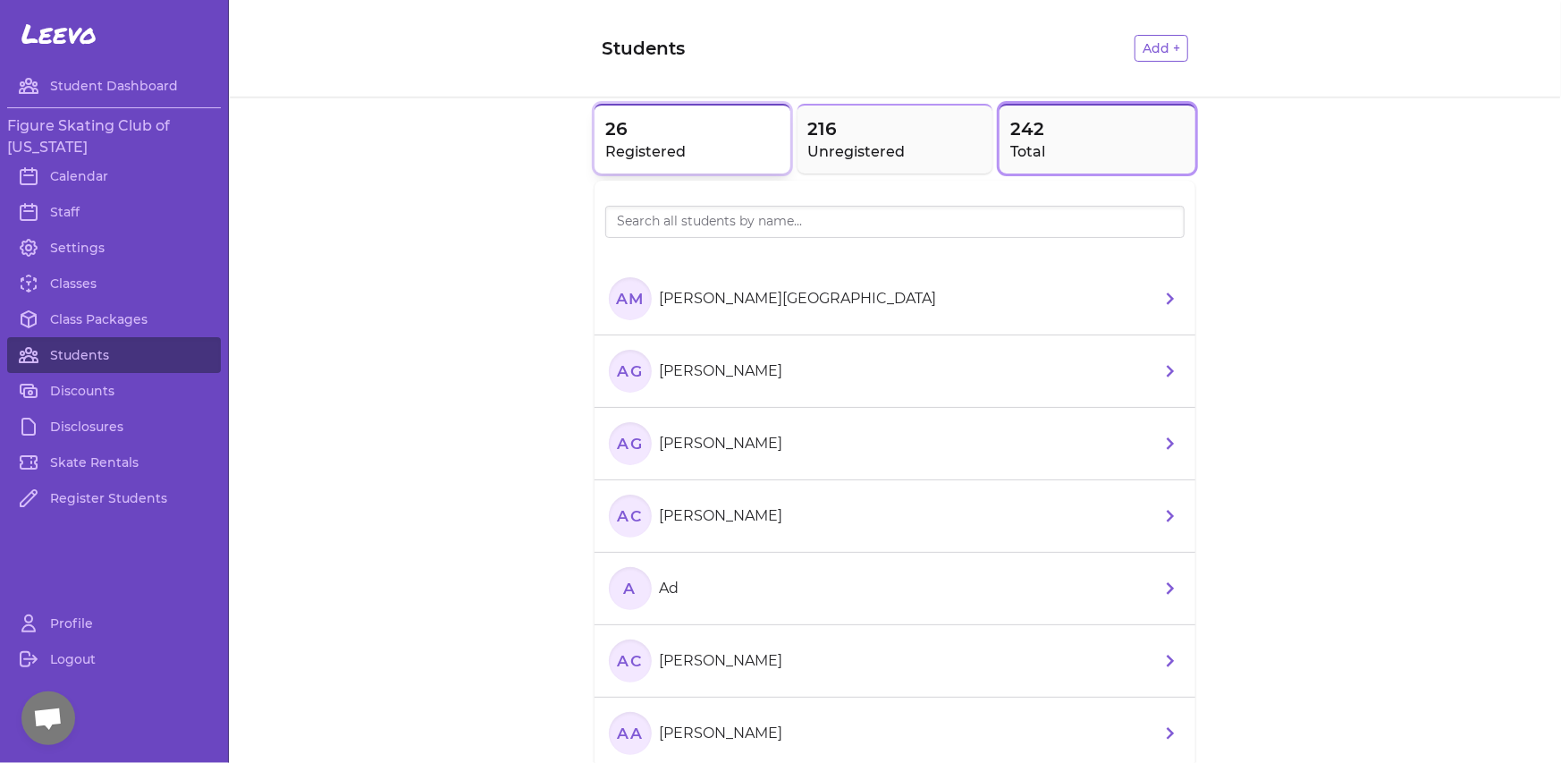
click at [671, 114] on button "26 Registered" at bounding box center [693, 139] width 196 height 70
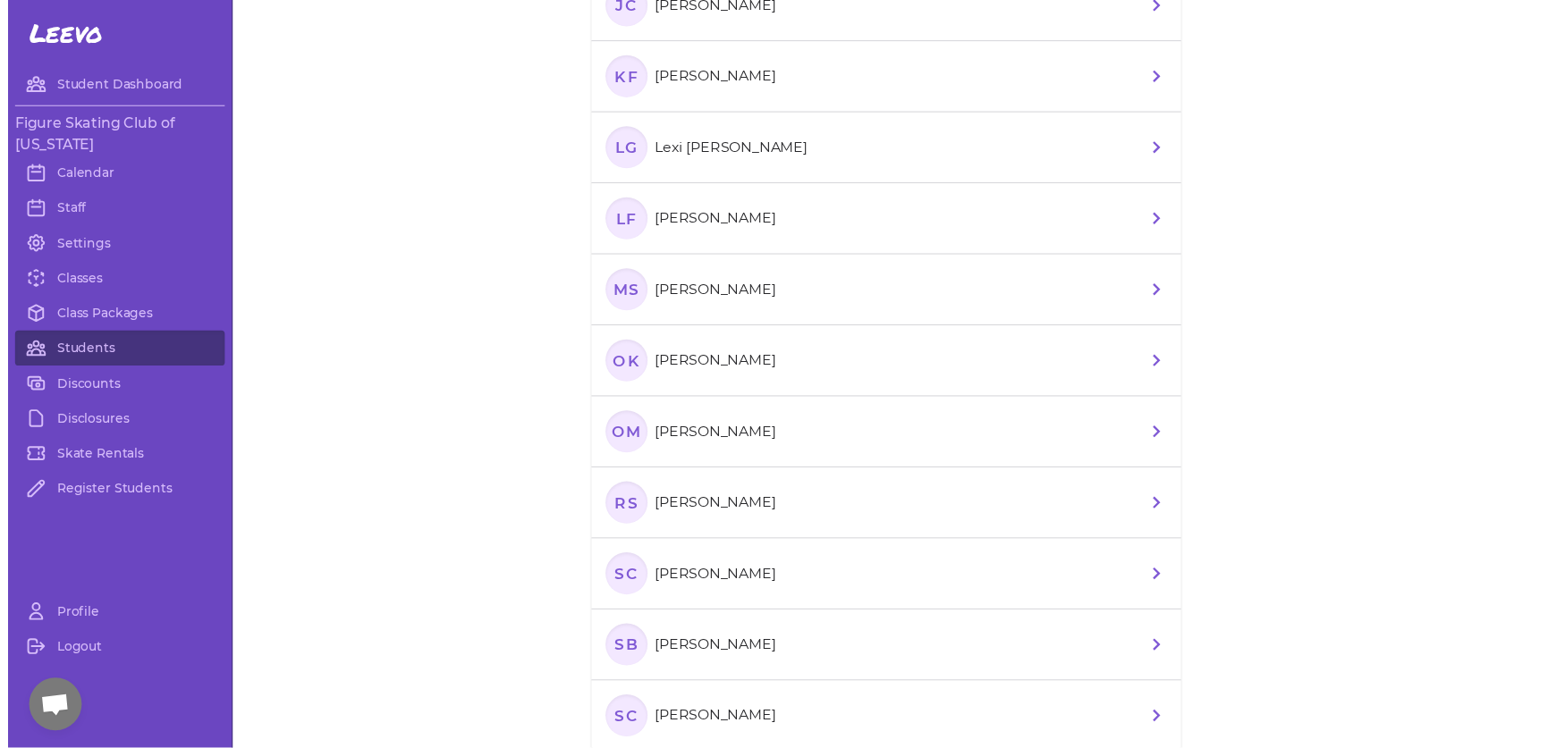
scroll to position [1473, 0]
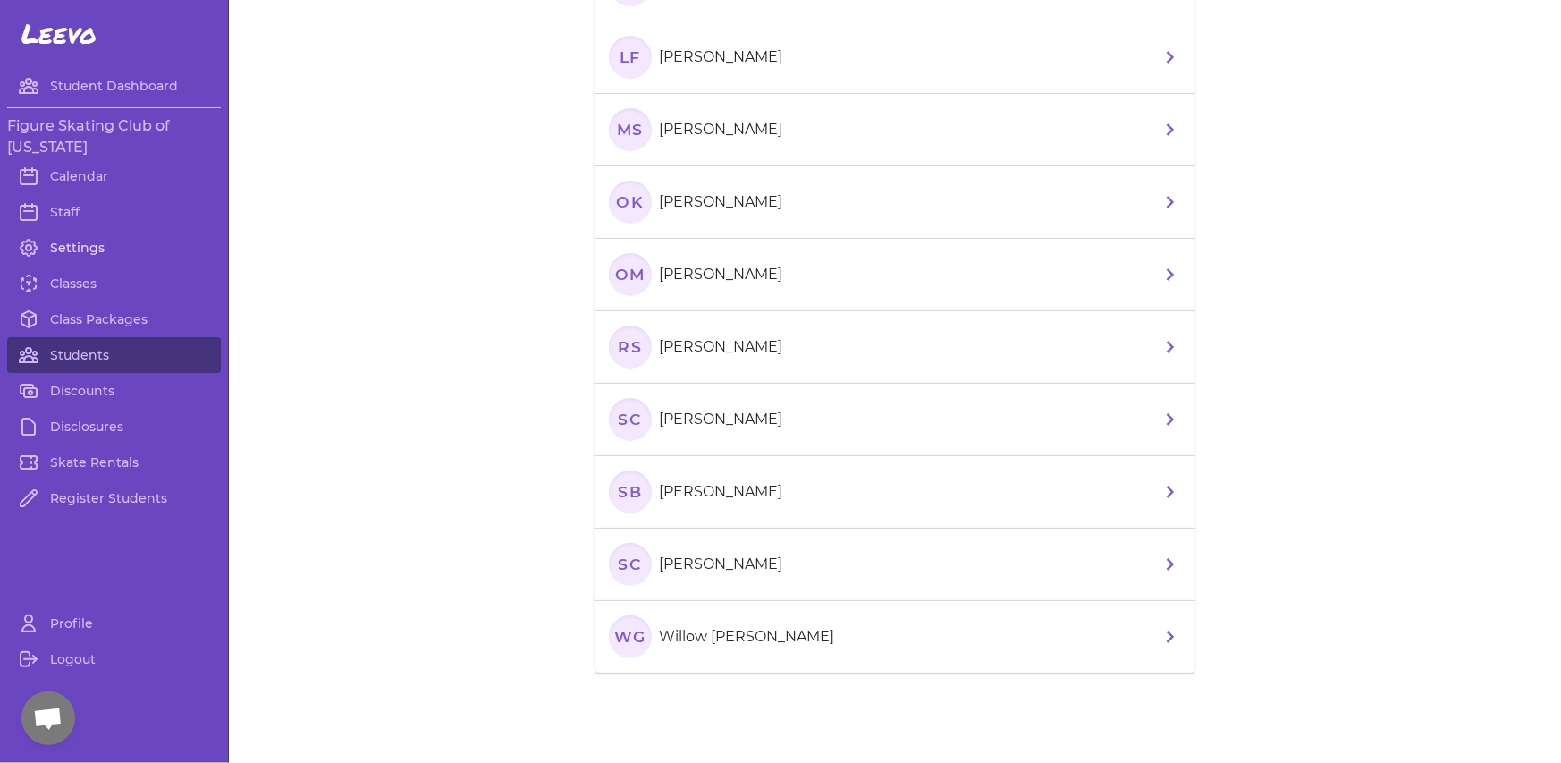
click at [93, 238] on link "Settings" at bounding box center [114, 248] width 214 height 36
select select "LA"
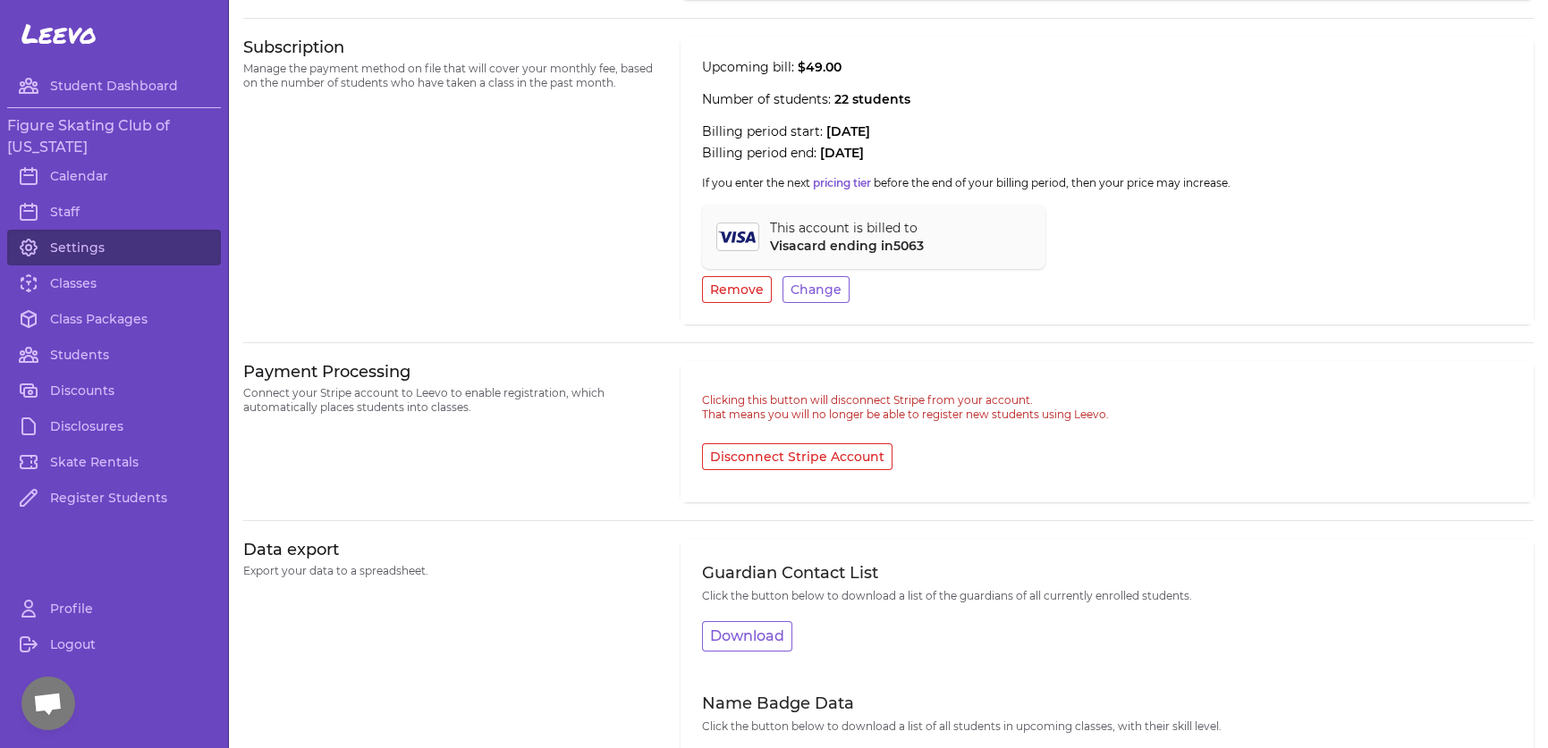
scroll to position [743, 0]
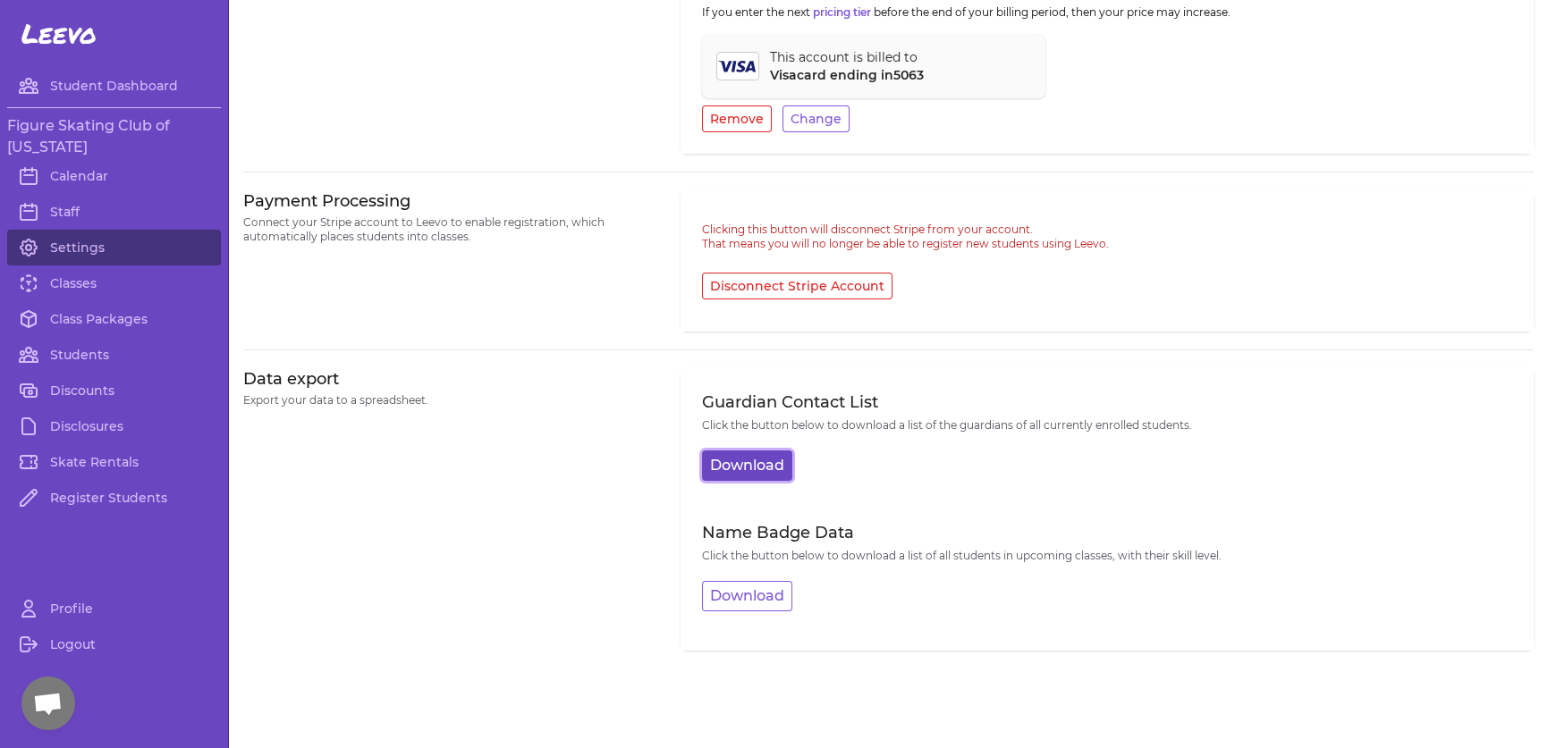
click at [719, 481] on button "Download" at bounding box center [747, 466] width 90 height 30
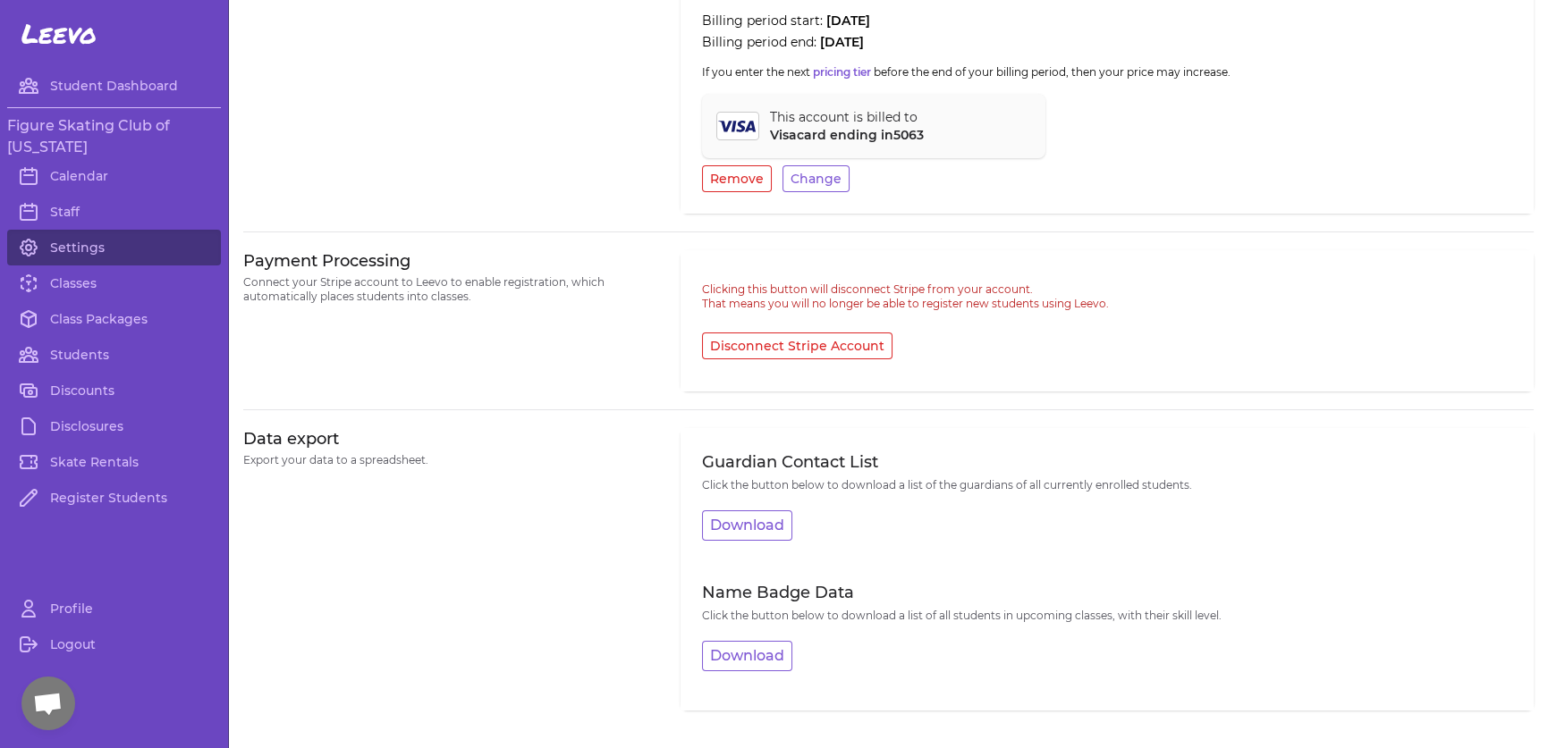
scroll to position [654, 0]
